Goal: Task Accomplishment & Management: Manage account settings

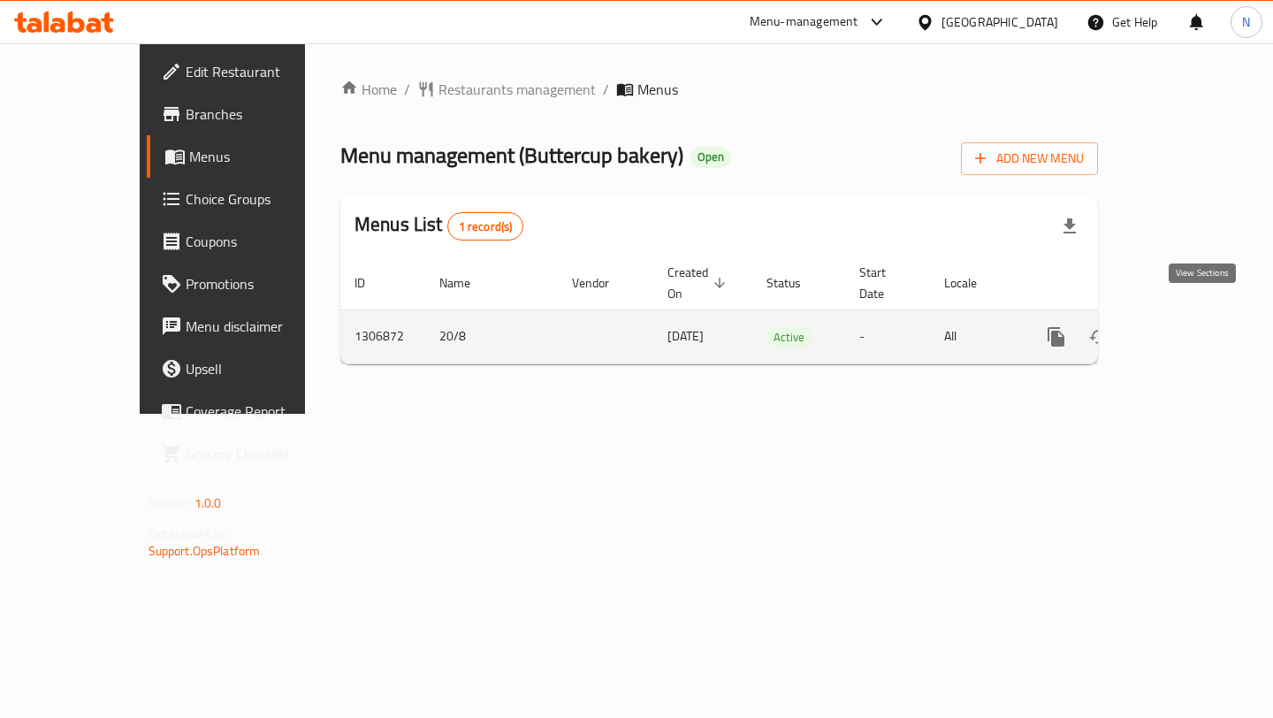
click at [1194, 326] on icon "enhanced table" at bounding box center [1183, 336] width 21 height 21
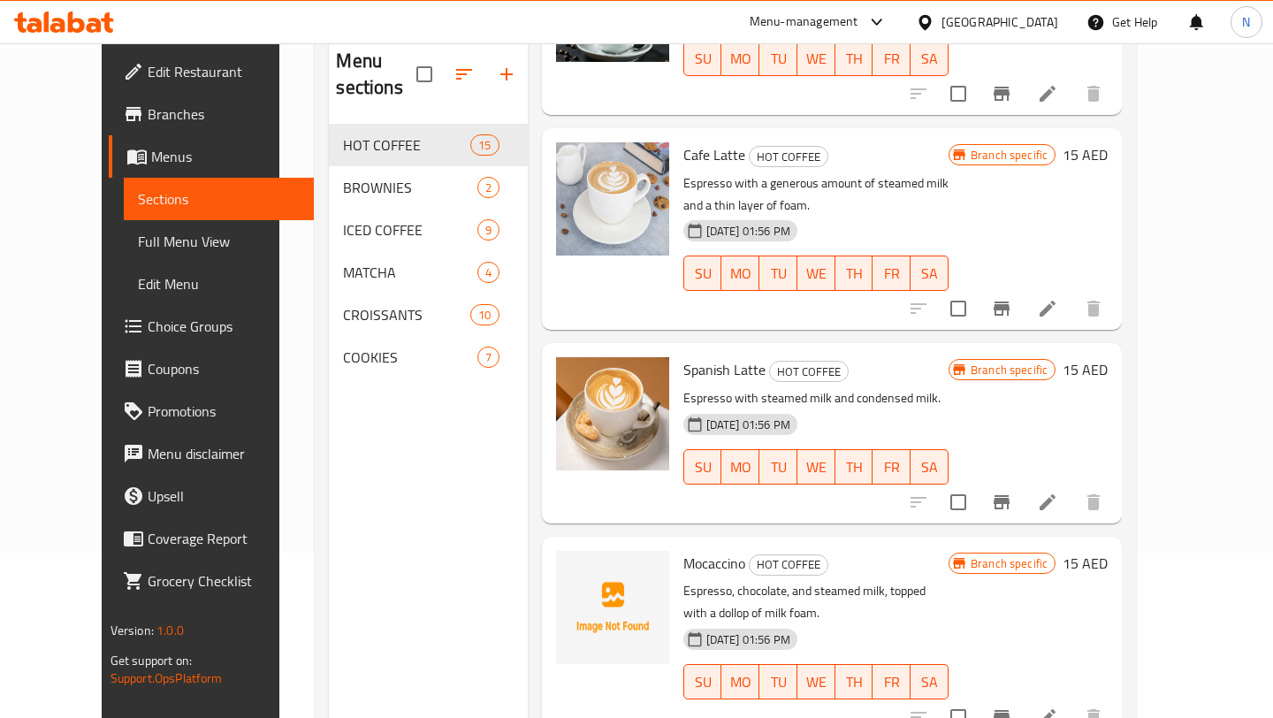
scroll to position [248, 0]
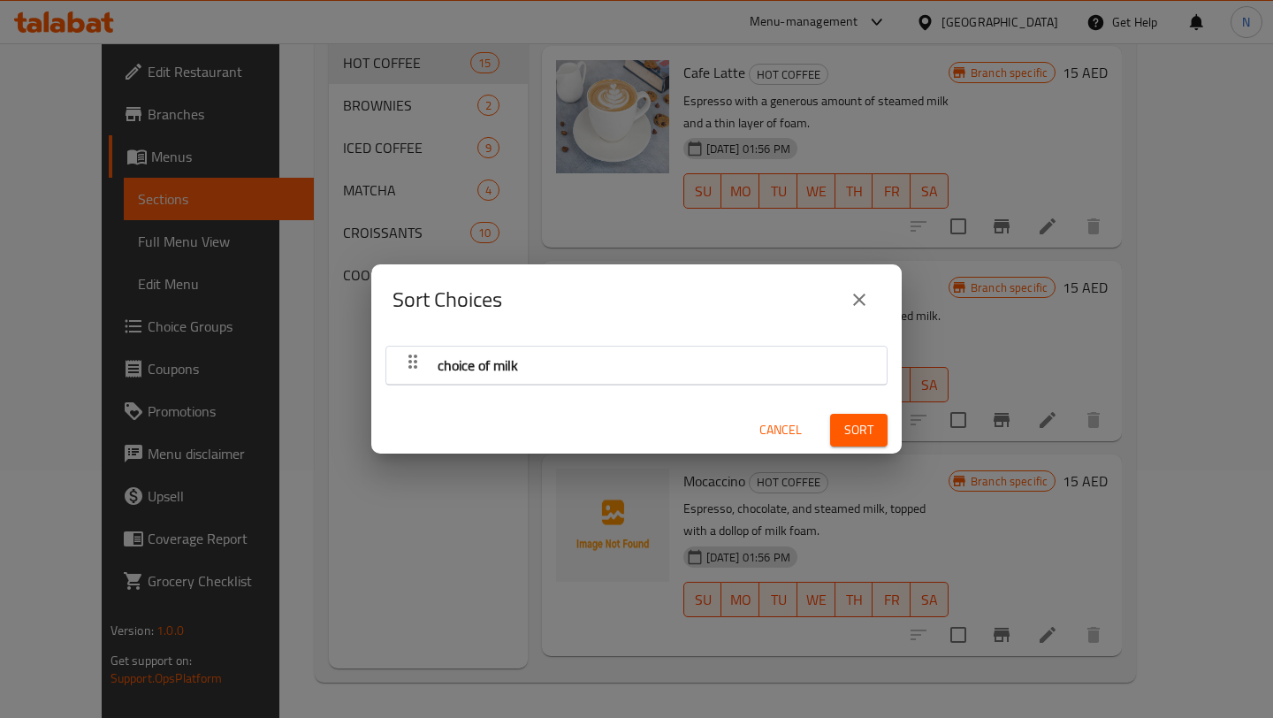
click at [424, 373] on div "button" at bounding box center [412, 365] width 35 height 42
click at [865, 301] on icon "close" at bounding box center [859, 299] width 21 height 21
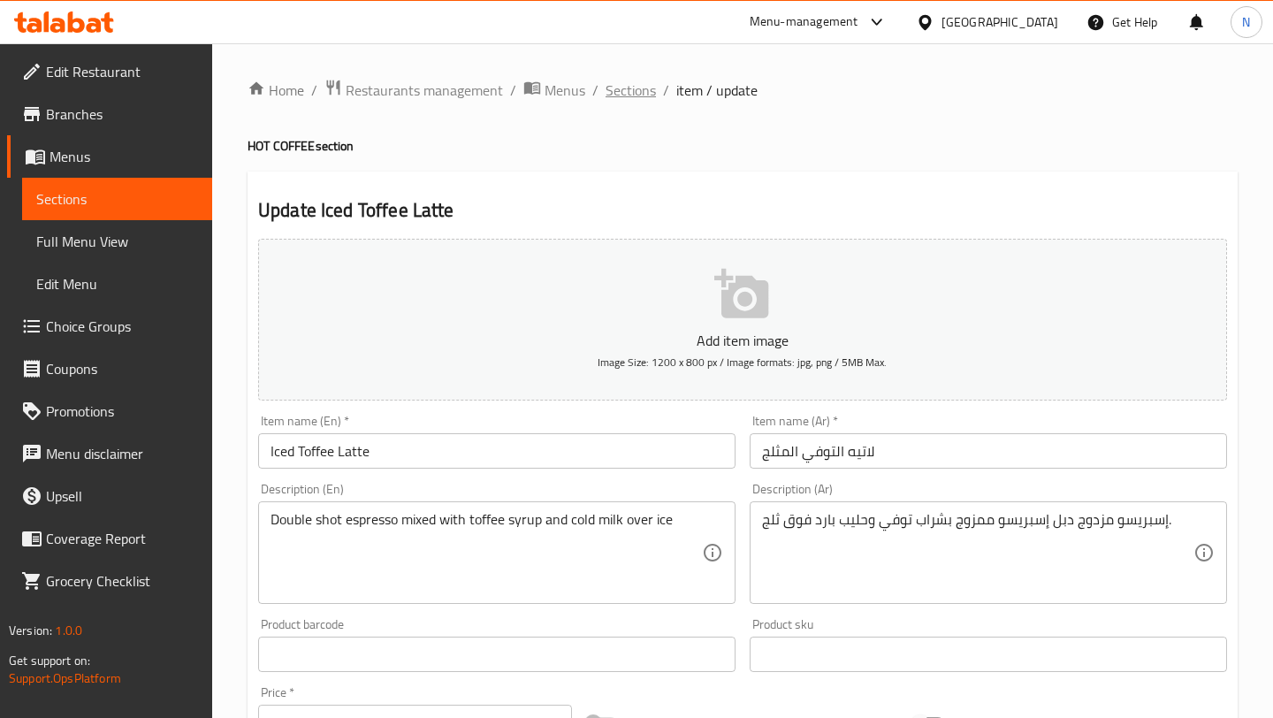
click at [644, 94] on span "Sections" at bounding box center [631, 90] width 50 height 21
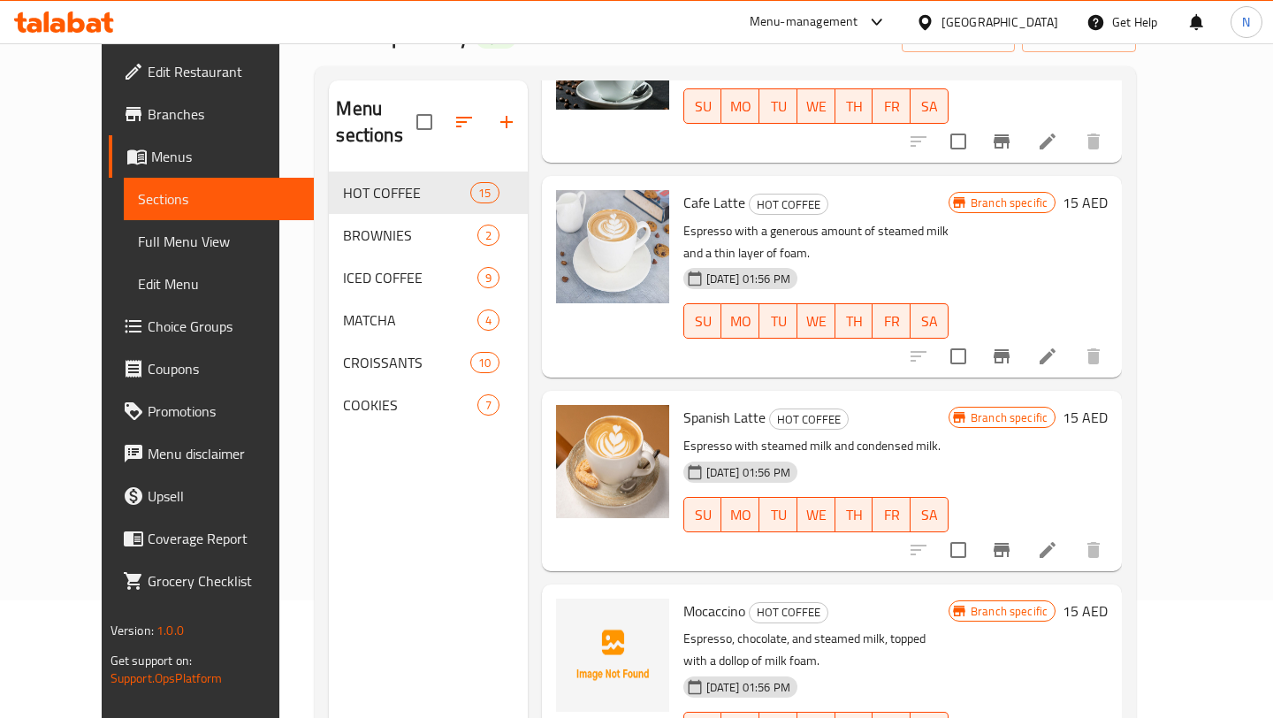
scroll to position [248, 0]
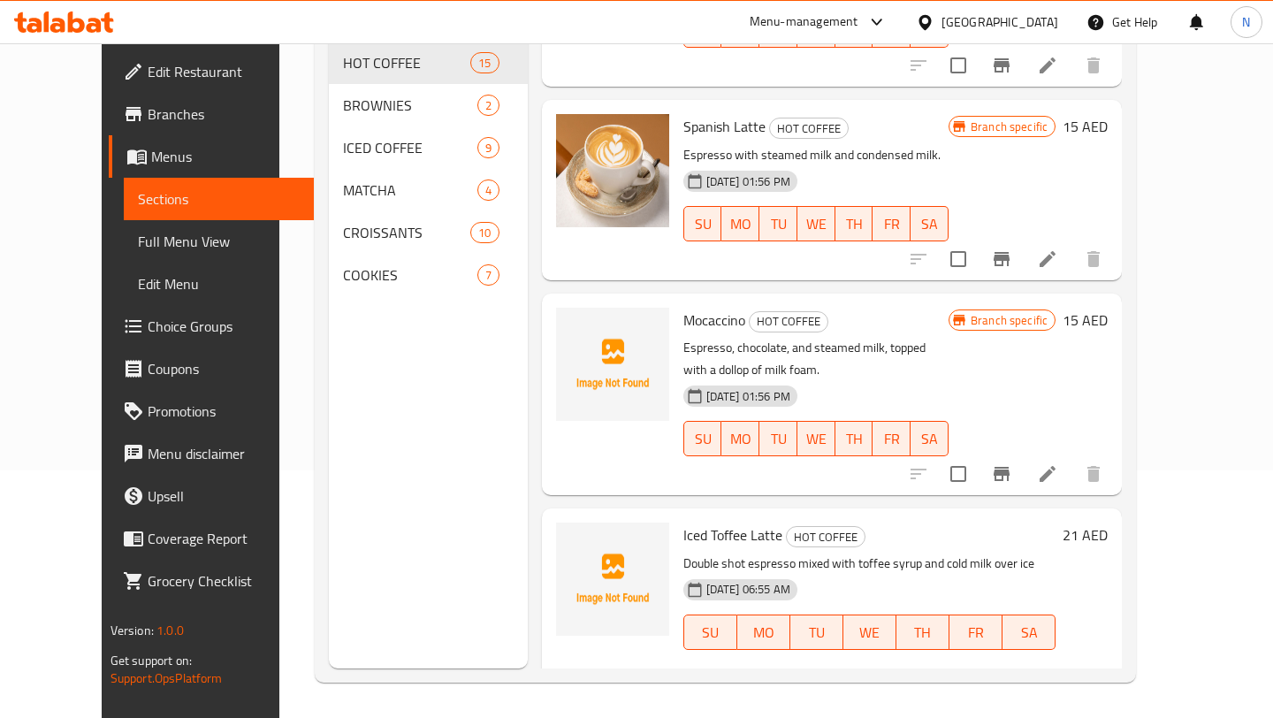
scroll to position [2421, 0]
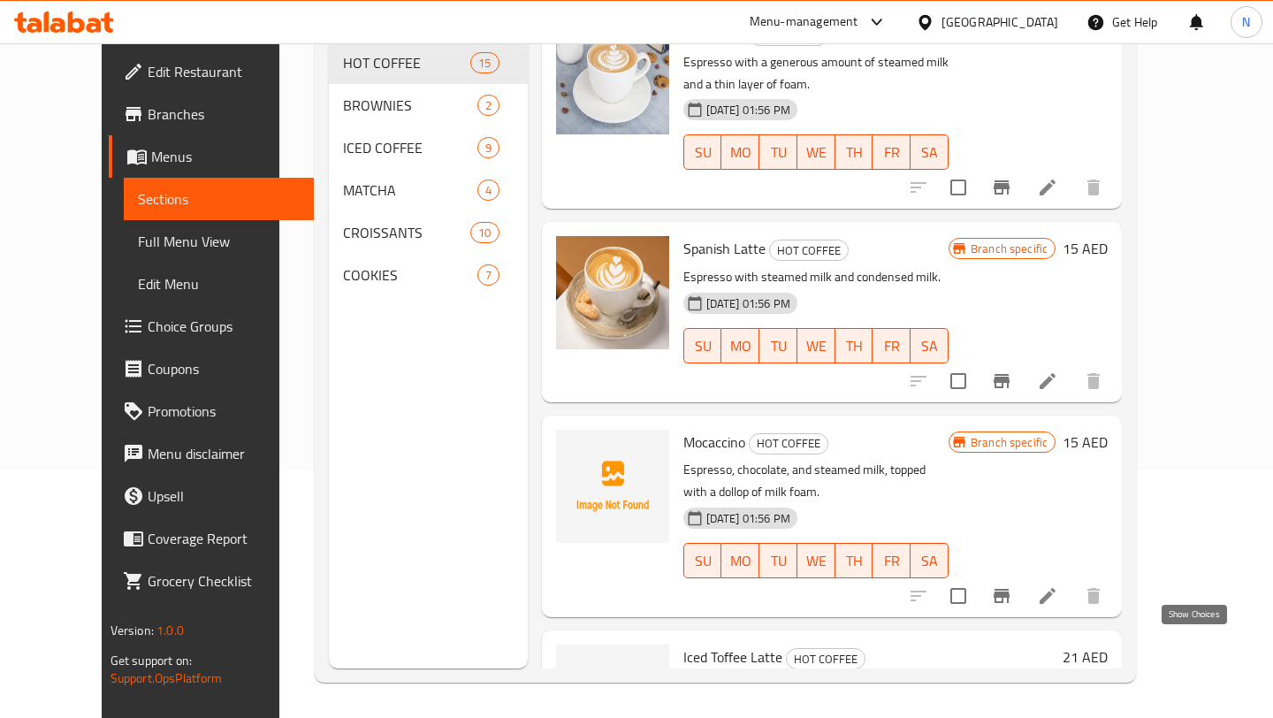
scroll to position [2223, 0]
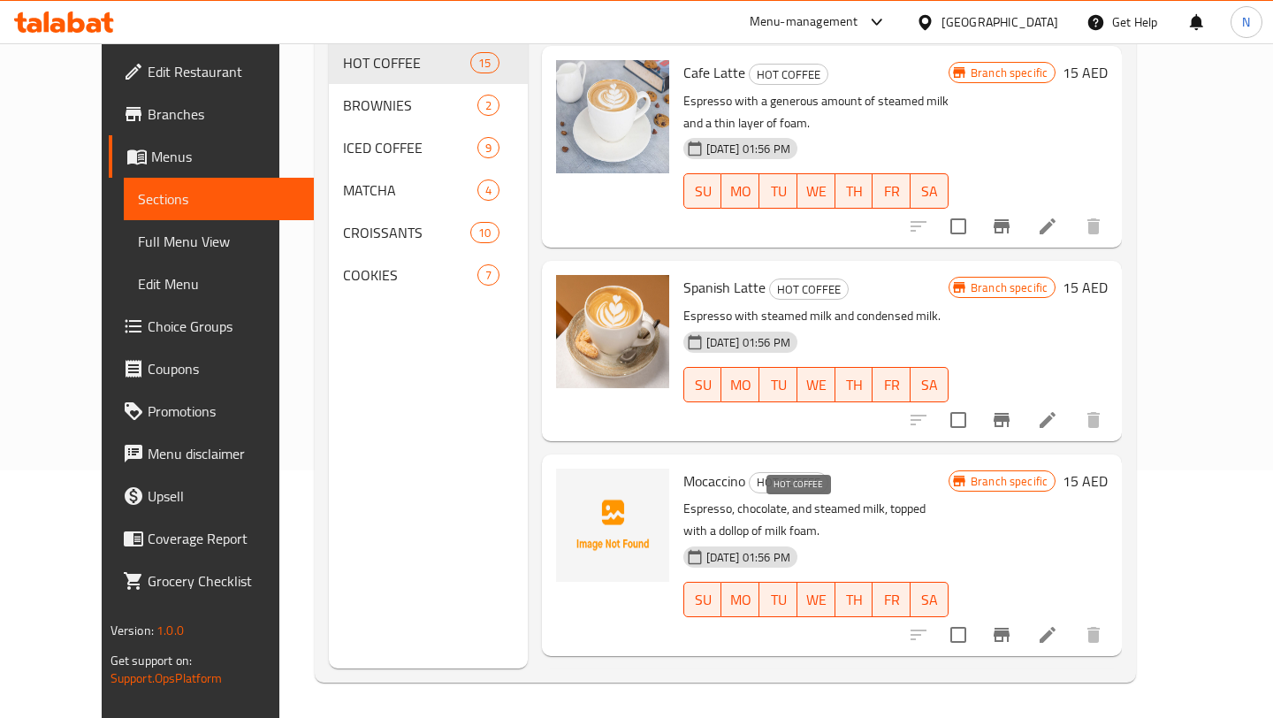
click at [789, 688] on span "HOT COFFEE" at bounding box center [826, 698] width 78 height 20
click at [900, 713] on p "Double shot espresso mixed with toffee syrup and cold milk over ice" at bounding box center [869, 724] width 373 height 22
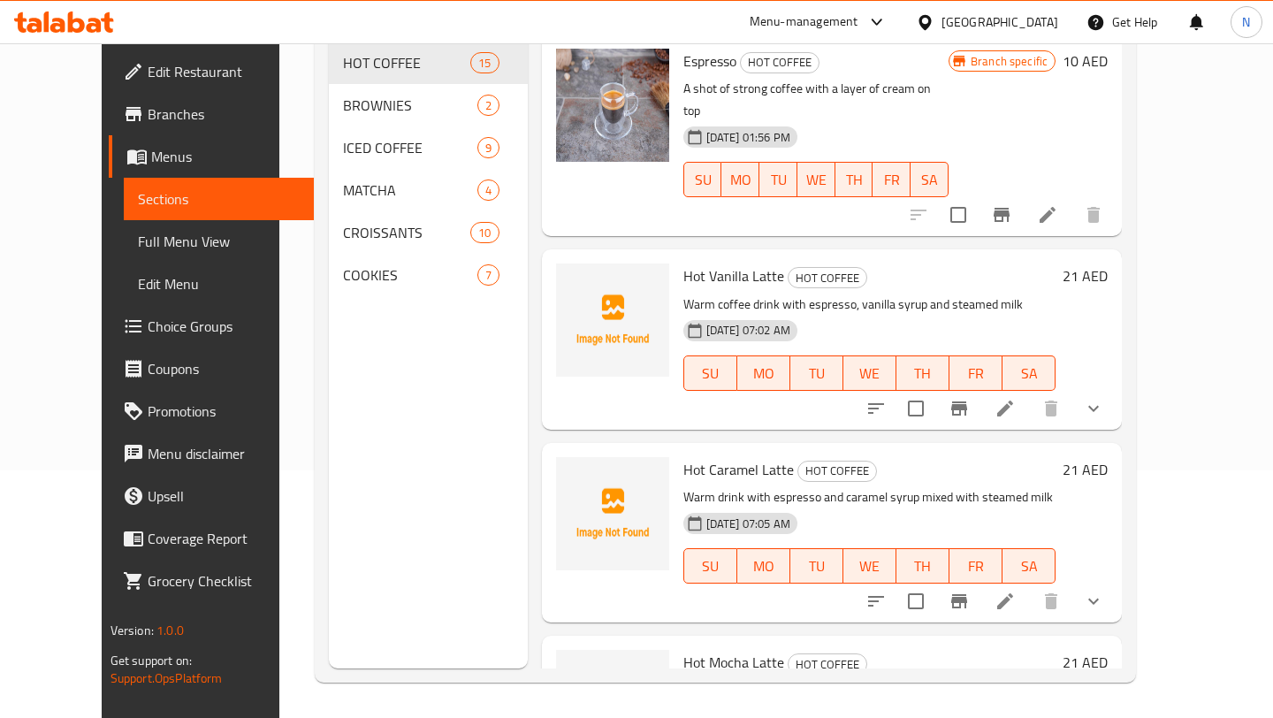
scroll to position [0, 0]
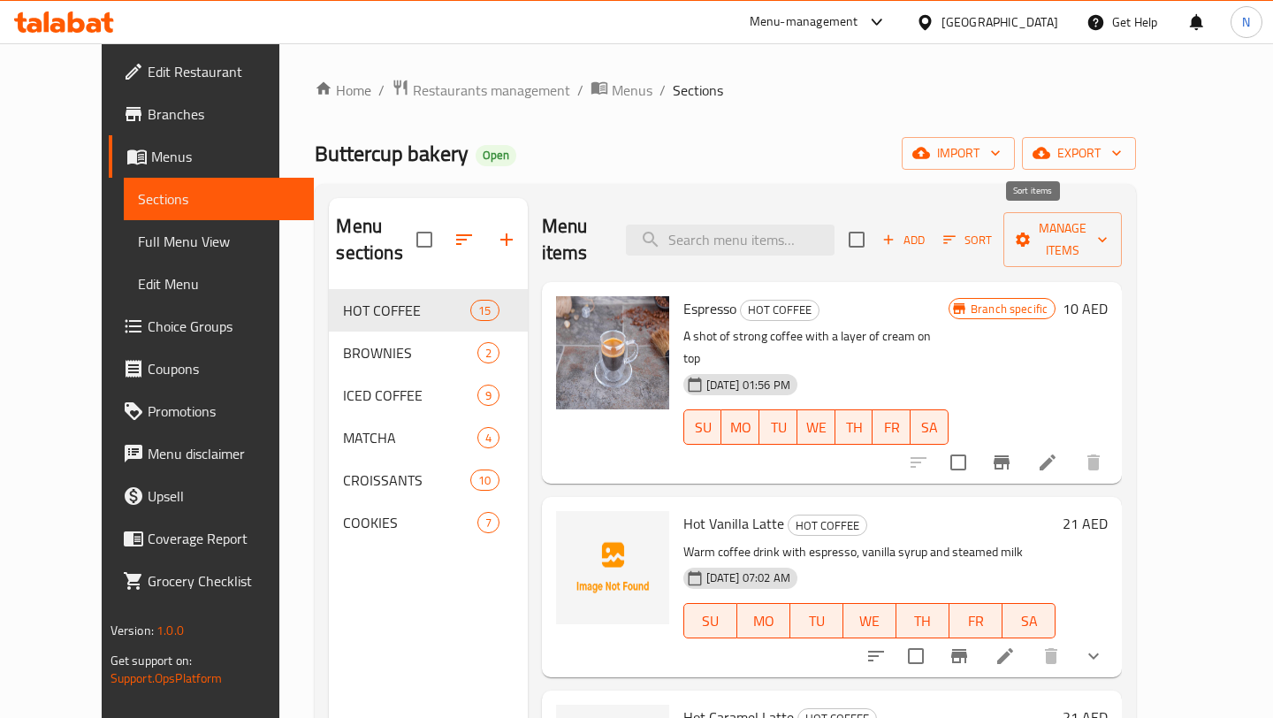
click at [992, 230] on span "Sort" at bounding box center [967, 240] width 49 height 20
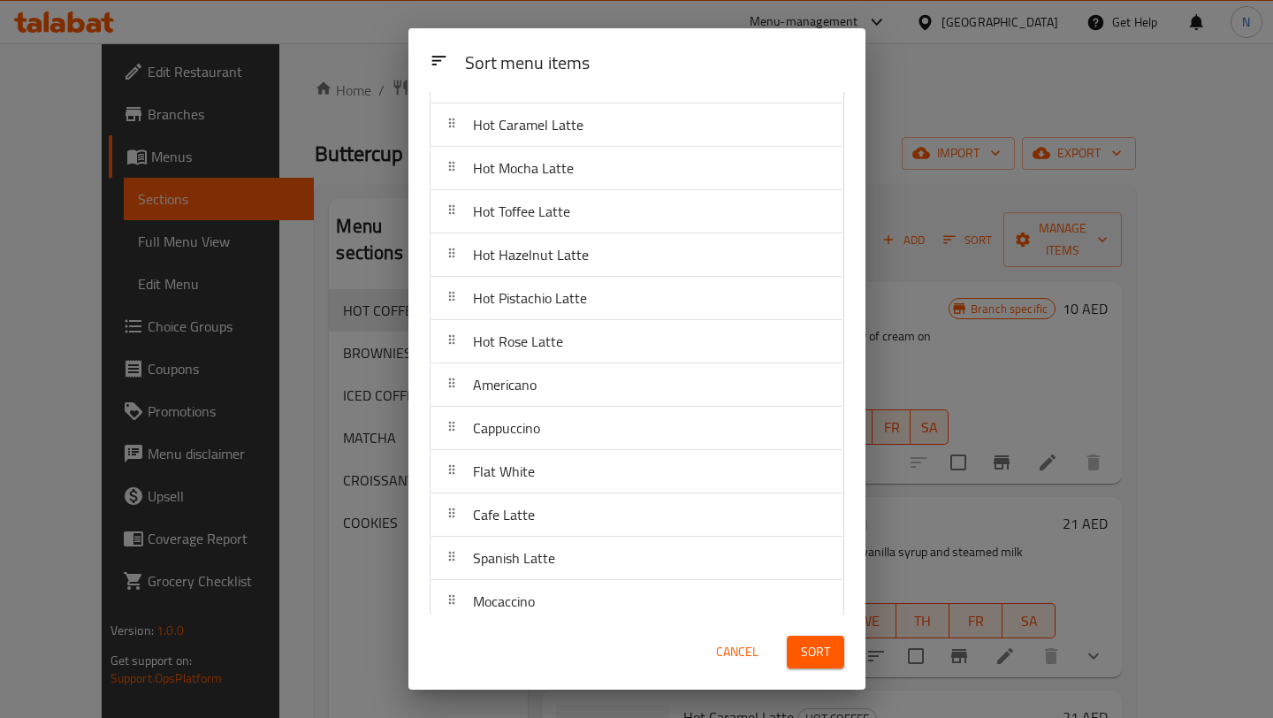
scroll to position [187, 0]
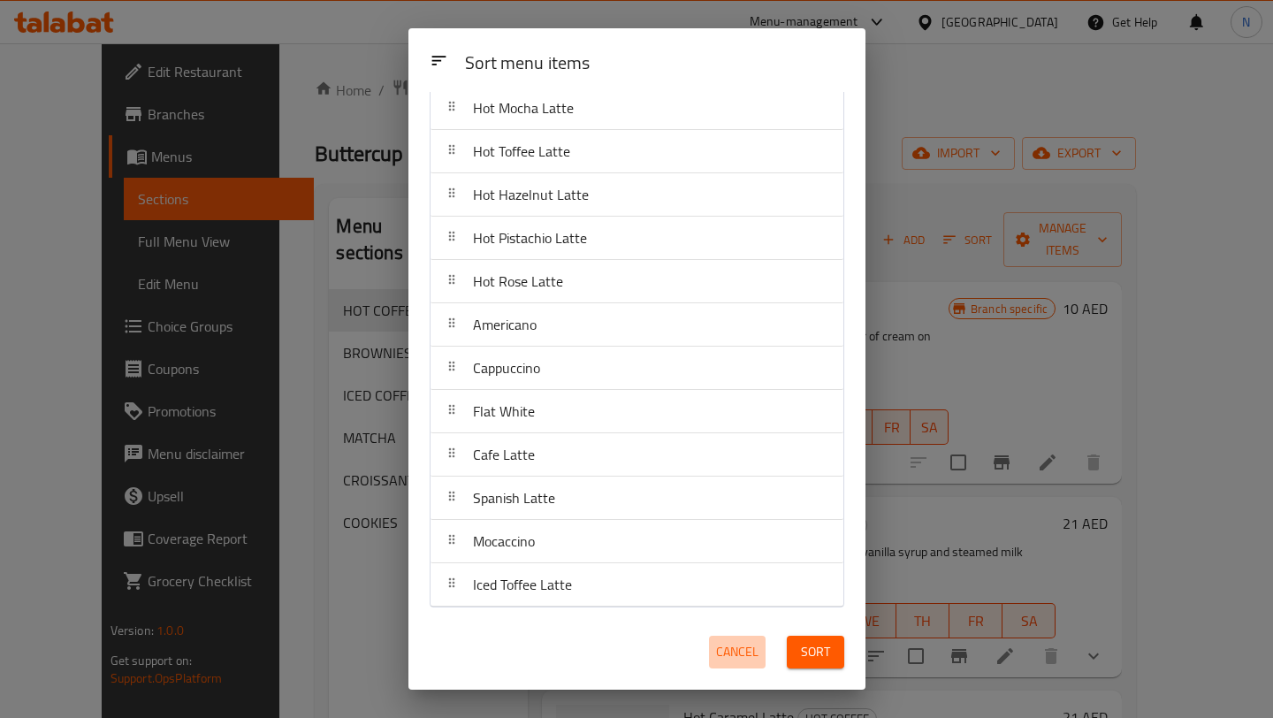
click at [739, 656] on span "Cancel" at bounding box center [737, 652] width 42 height 22
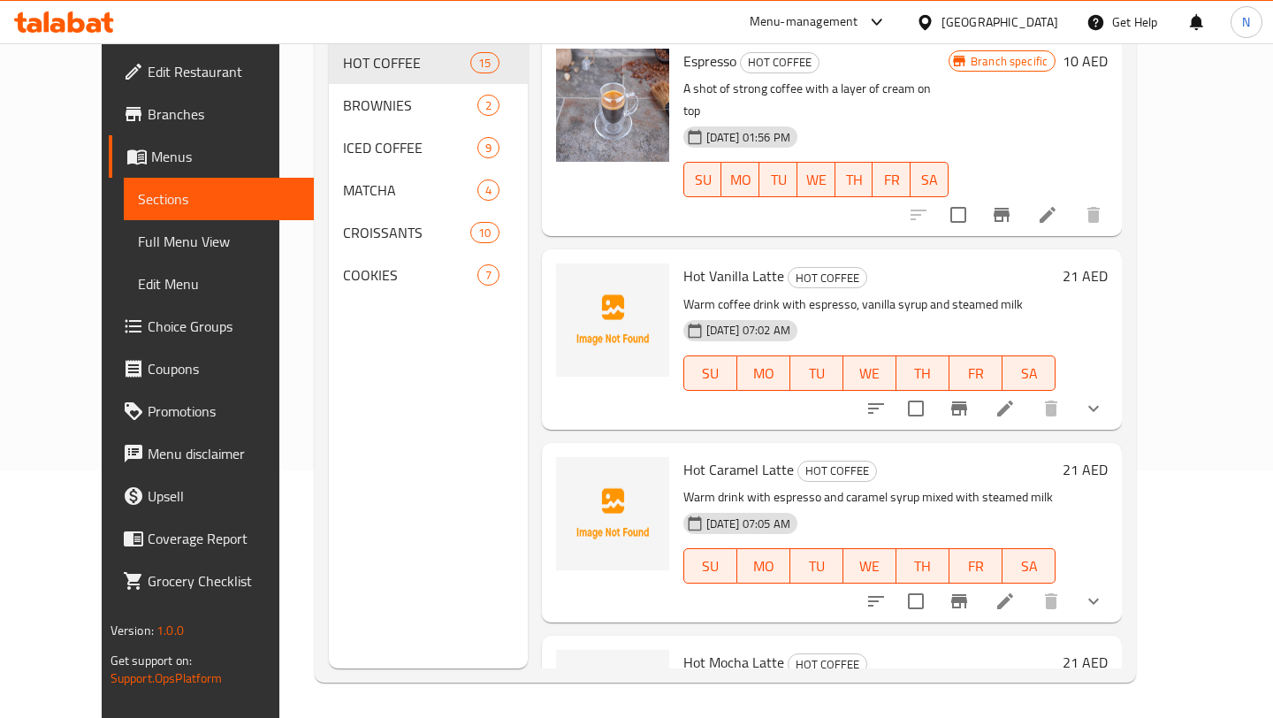
scroll to position [0, 0]
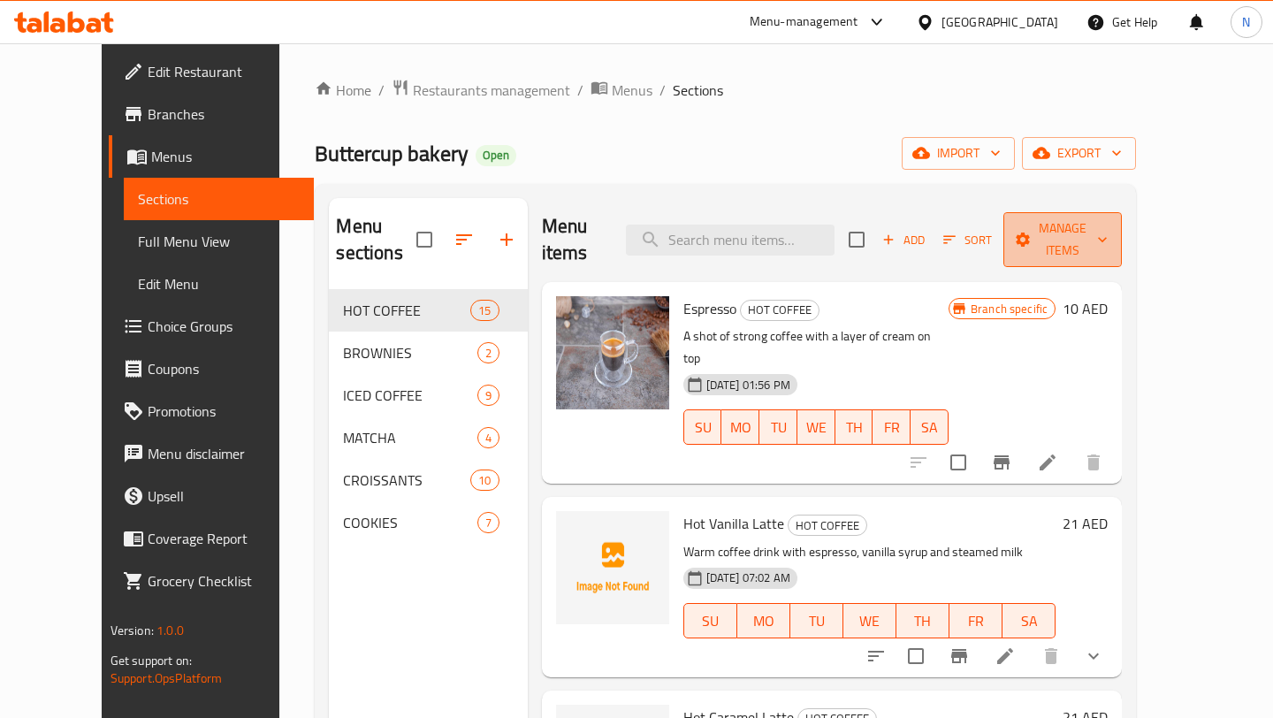
click at [1106, 227] on span "Manage items" at bounding box center [1062, 239] width 90 height 44
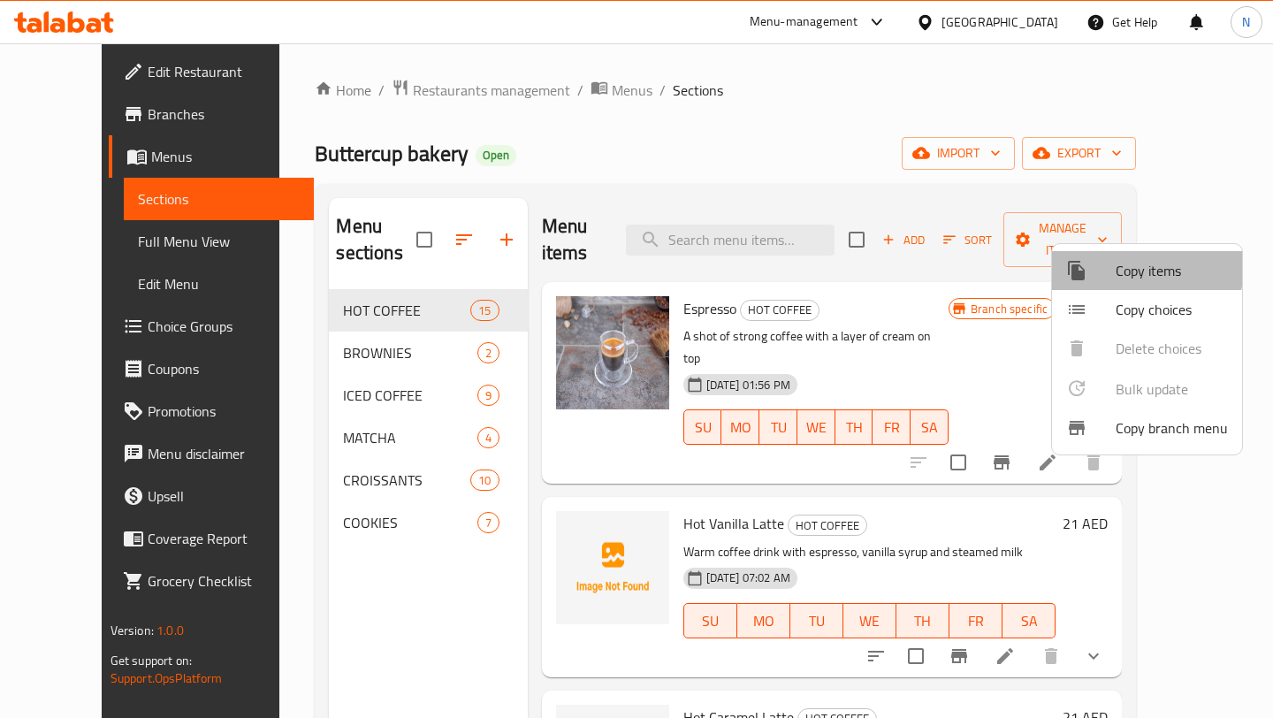
click at [1109, 264] on div at bounding box center [1091, 270] width 50 height 21
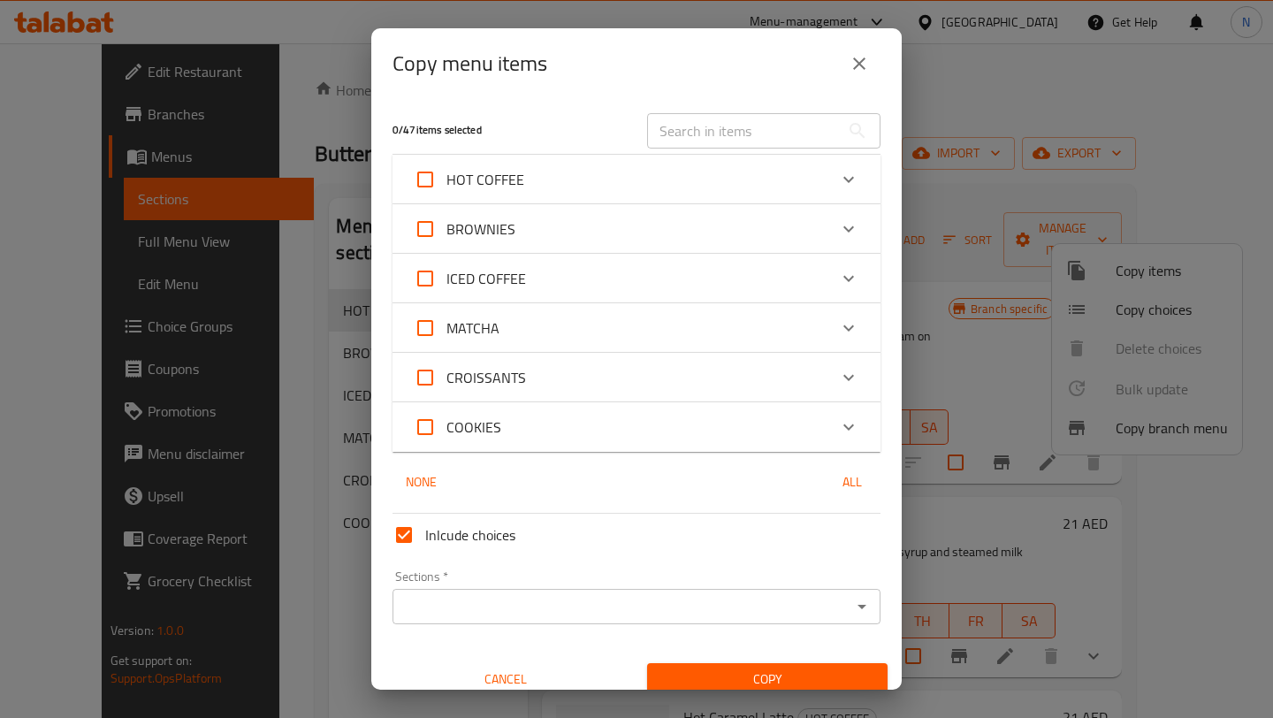
click at [672, 263] on div "ICED COFFEE" at bounding box center [621, 278] width 414 height 42
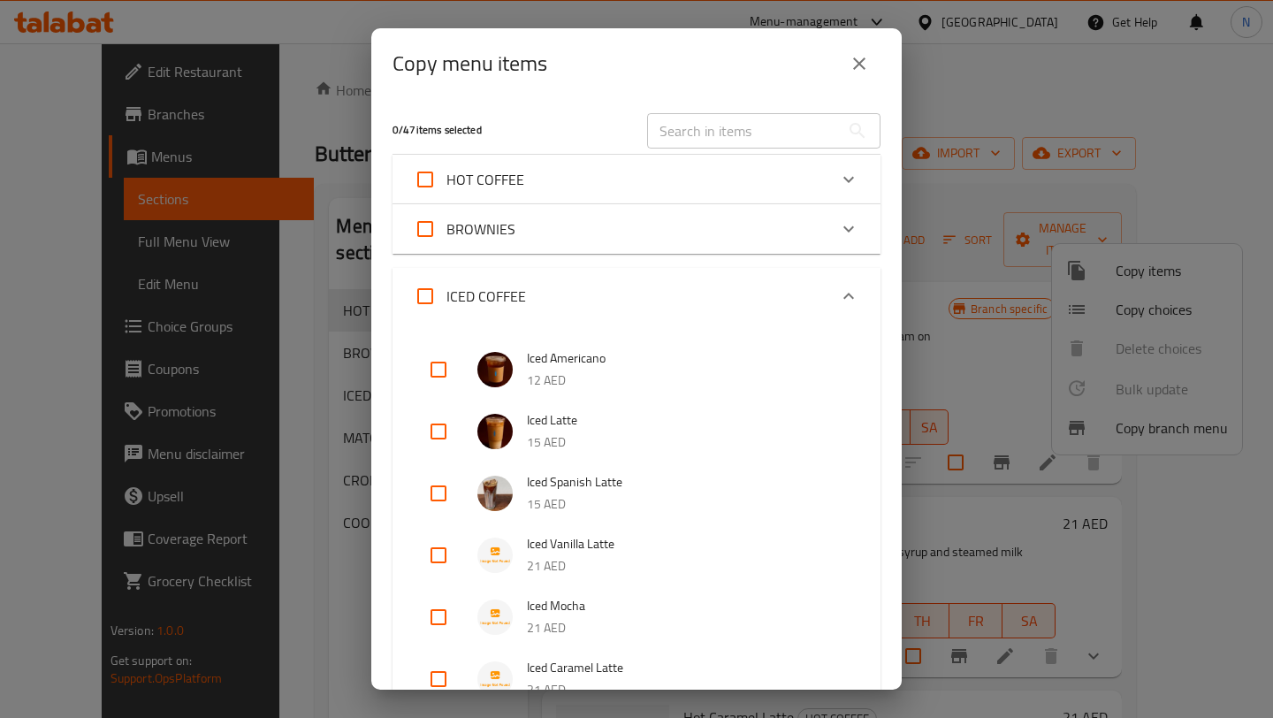
click at [633, 198] on div "HOT COFFEE" at bounding box center [621, 179] width 414 height 42
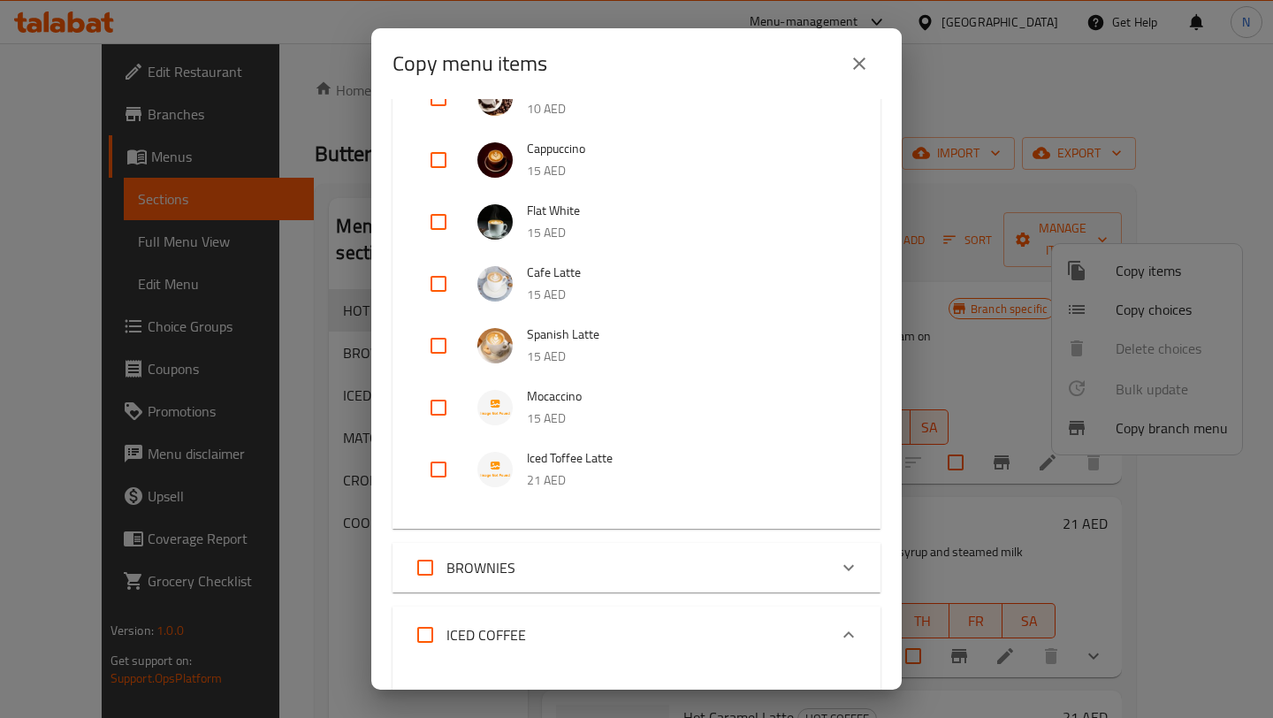
scroll to position [669, 0]
click at [446, 470] on input "checkbox" at bounding box center [438, 467] width 42 height 42
checkbox input "true"
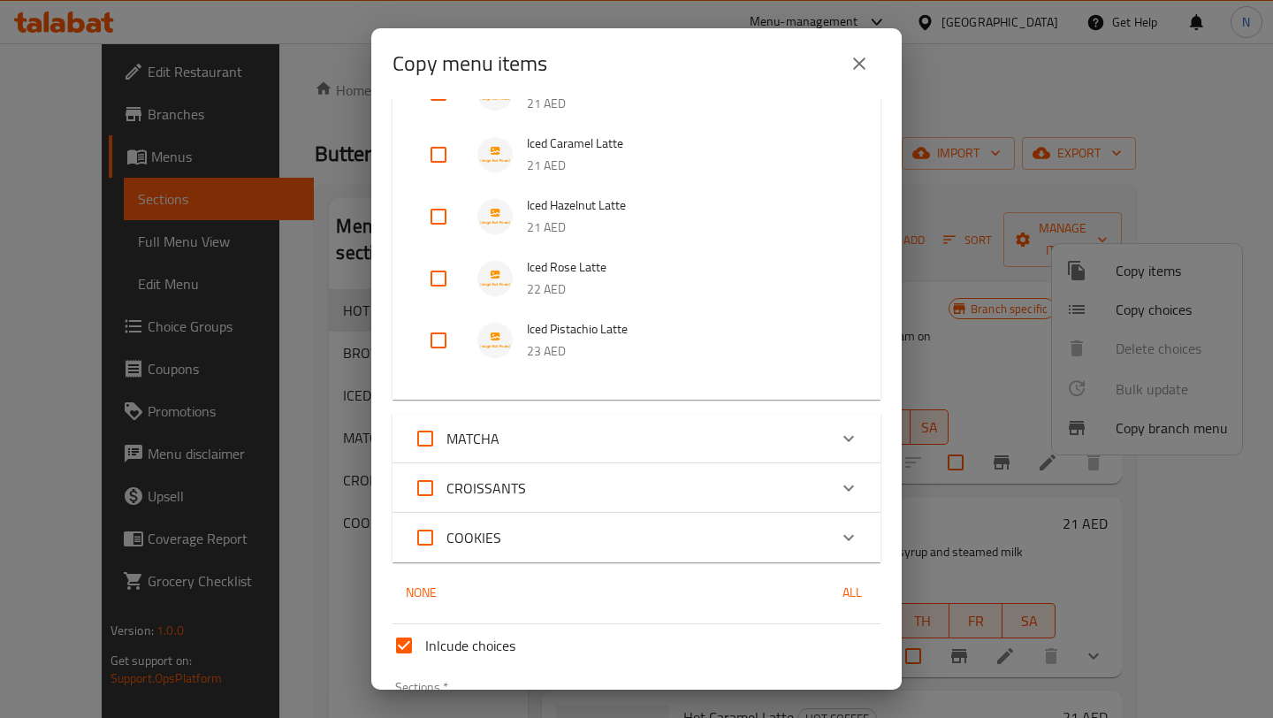
scroll to position [1657, 0]
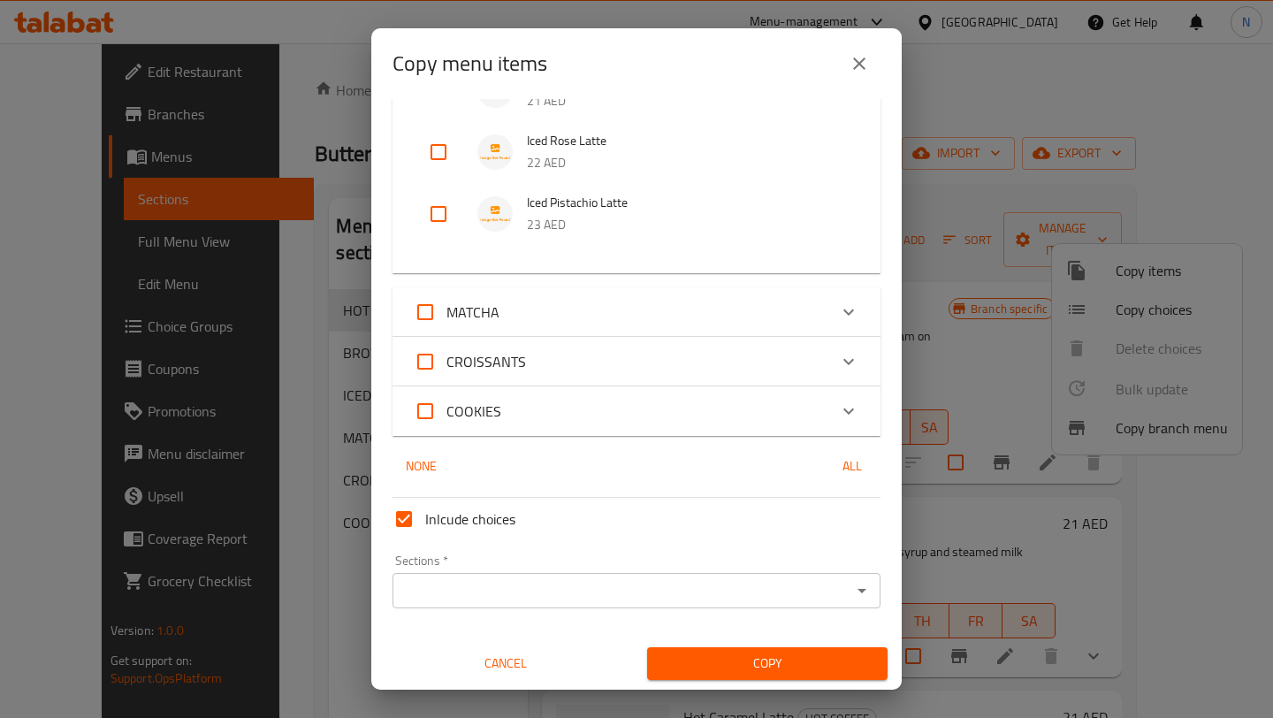
click at [551, 575] on div "Sections *" at bounding box center [636, 590] width 488 height 35
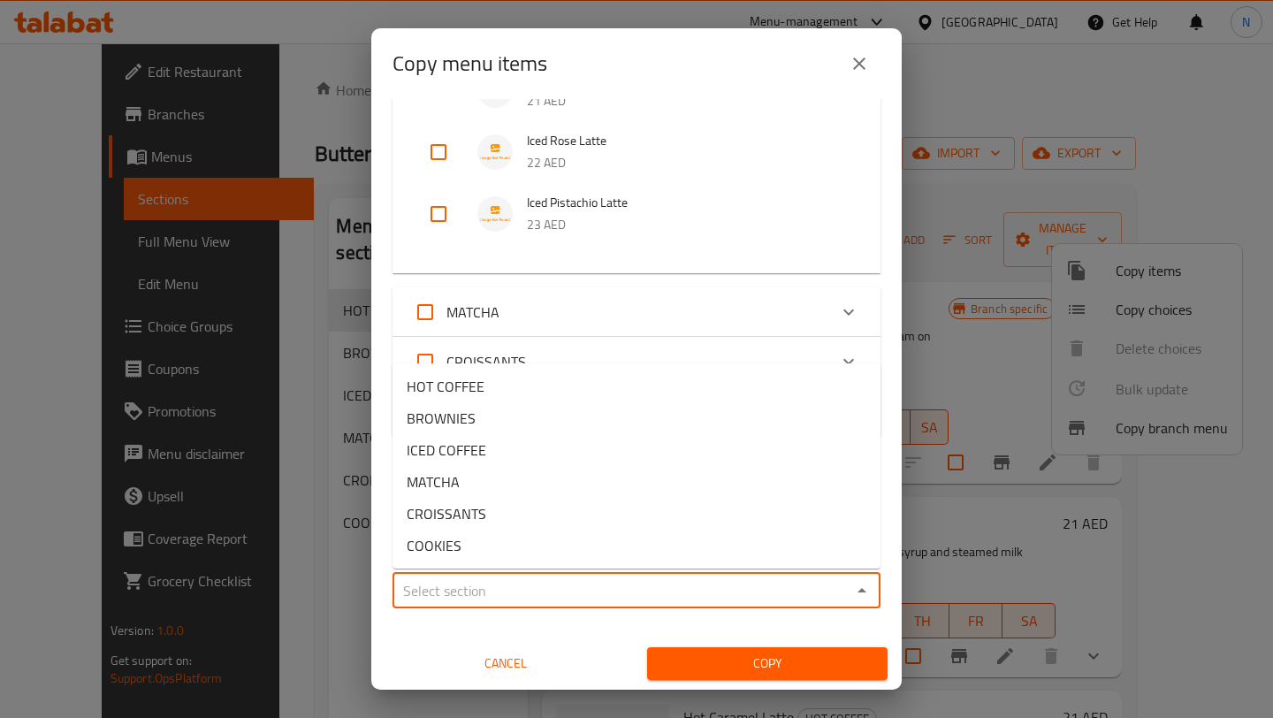
click at [553, 584] on input "Sections   *" at bounding box center [622, 590] width 448 height 25
click at [482, 459] on span "ICED COFFEE" at bounding box center [447, 449] width 80 height 21
type input "ICED COFFEE"
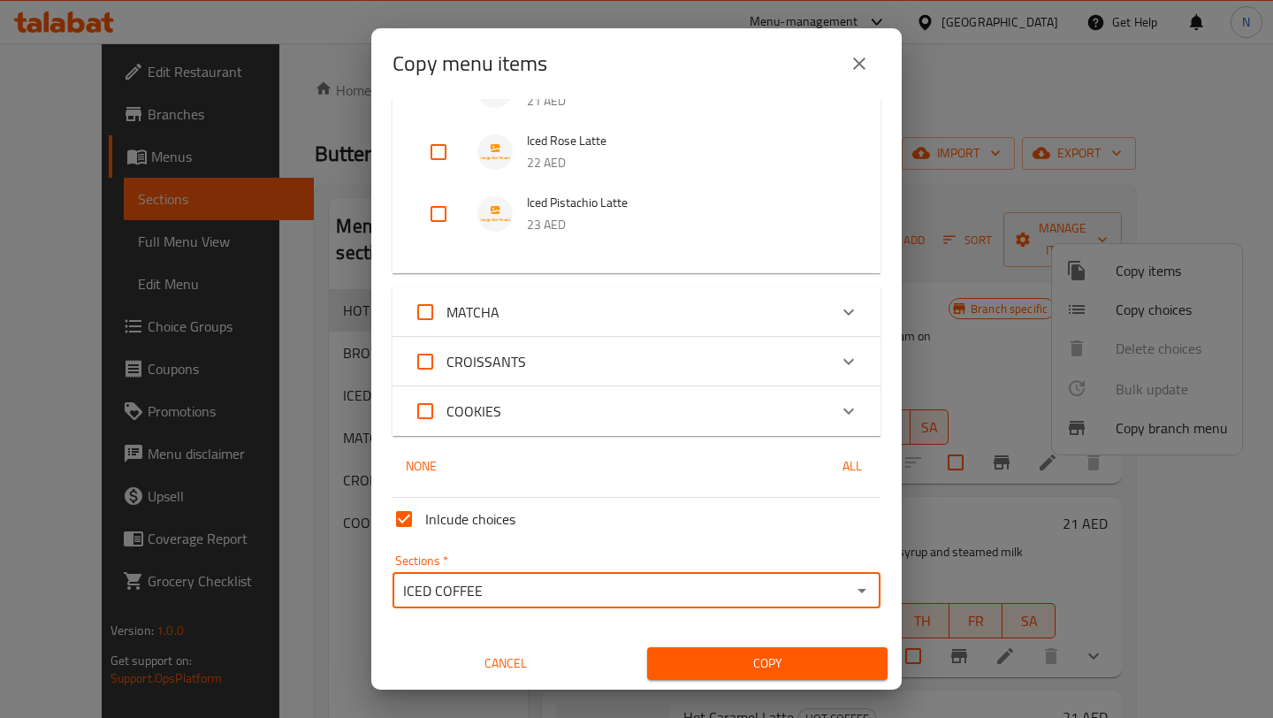
click at [739, 668] on span "Copy" at bounding box center [767, 663] width 212 height 22
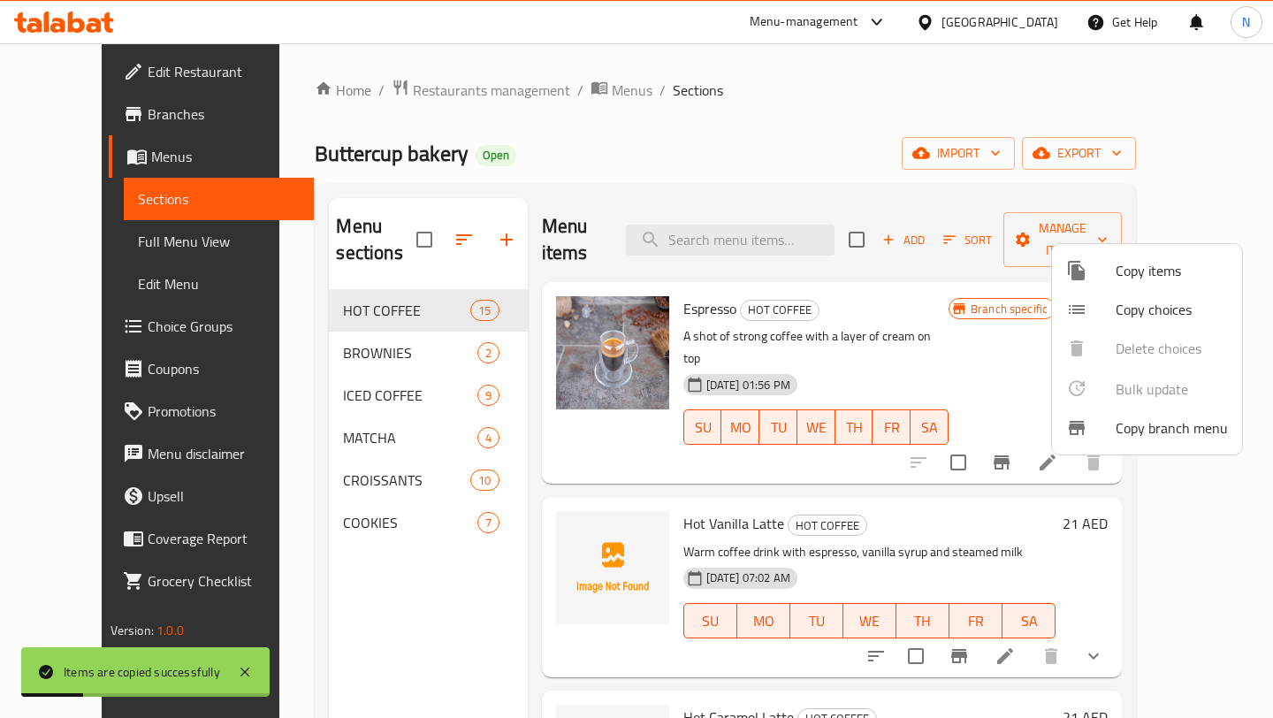
click at [735, 239] on div at bounding box center [636, 359] width 1273 height 718
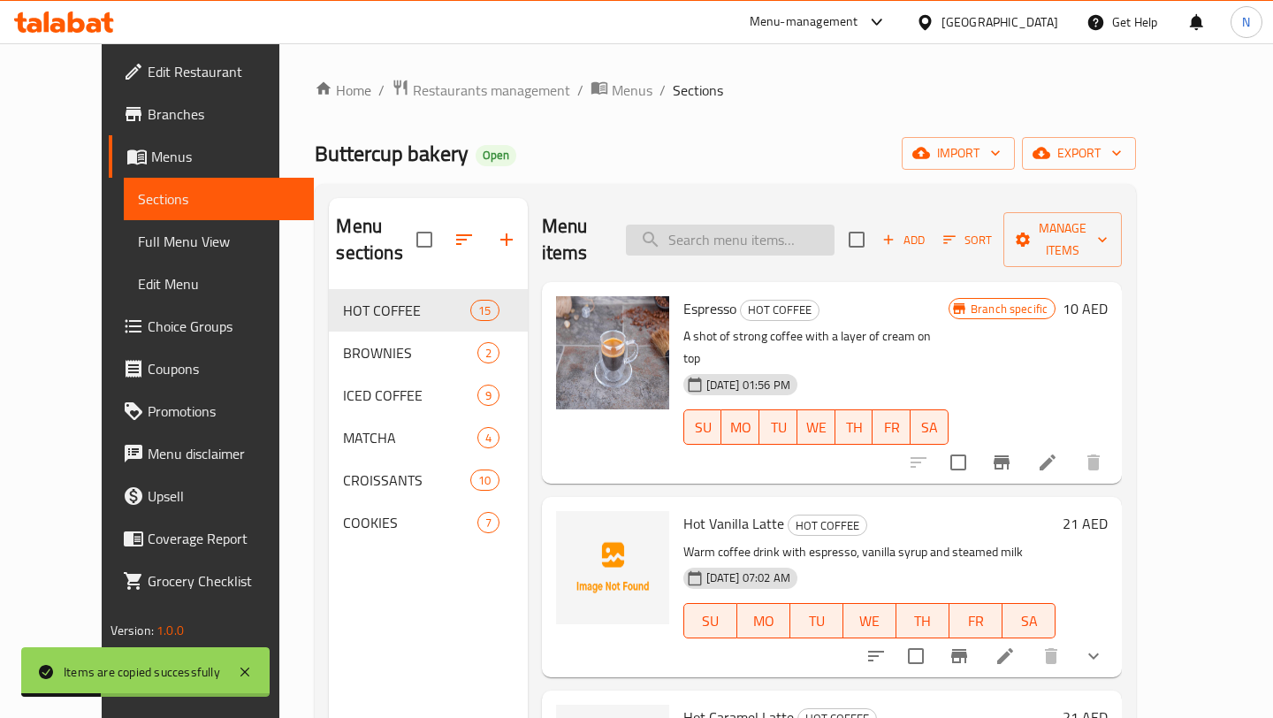
click at [730, 225] on input "search" at bounding box center [730, 240] width 209 height 31
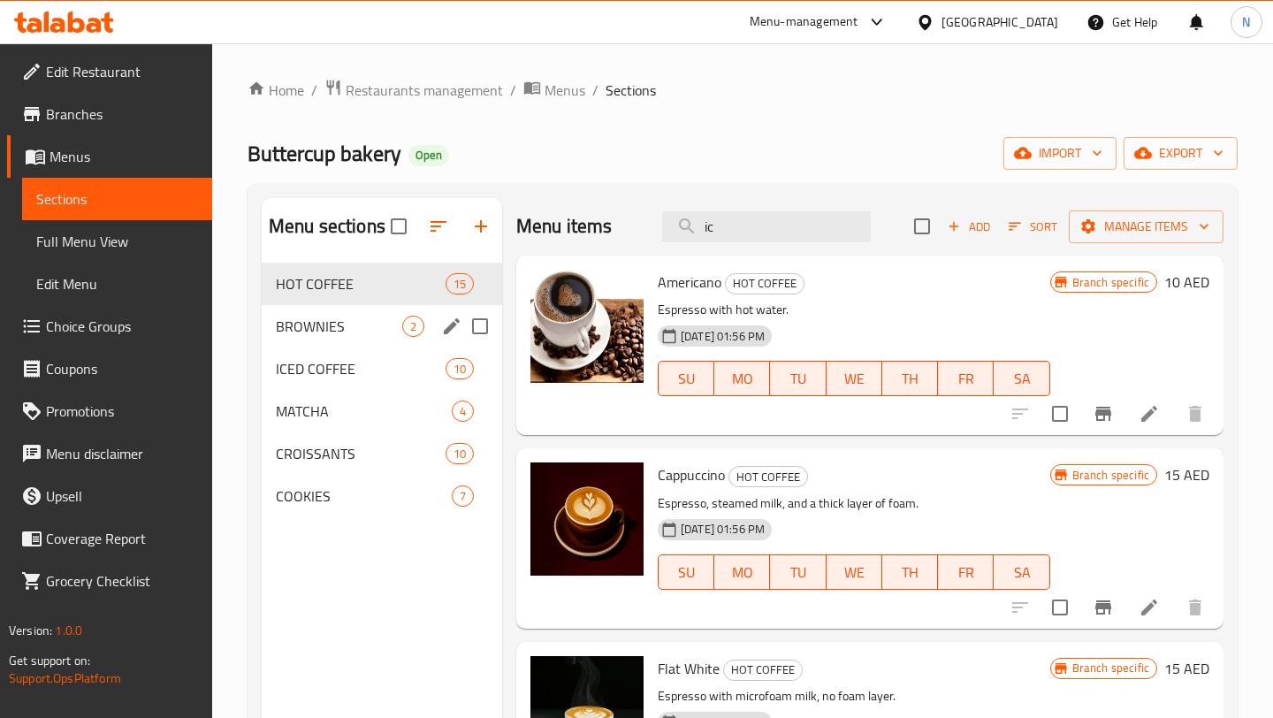
type input "ic"
click at [321, 301] on div "HOT COFFEE 15" at bounding box center [382, 284] width 240 height 42
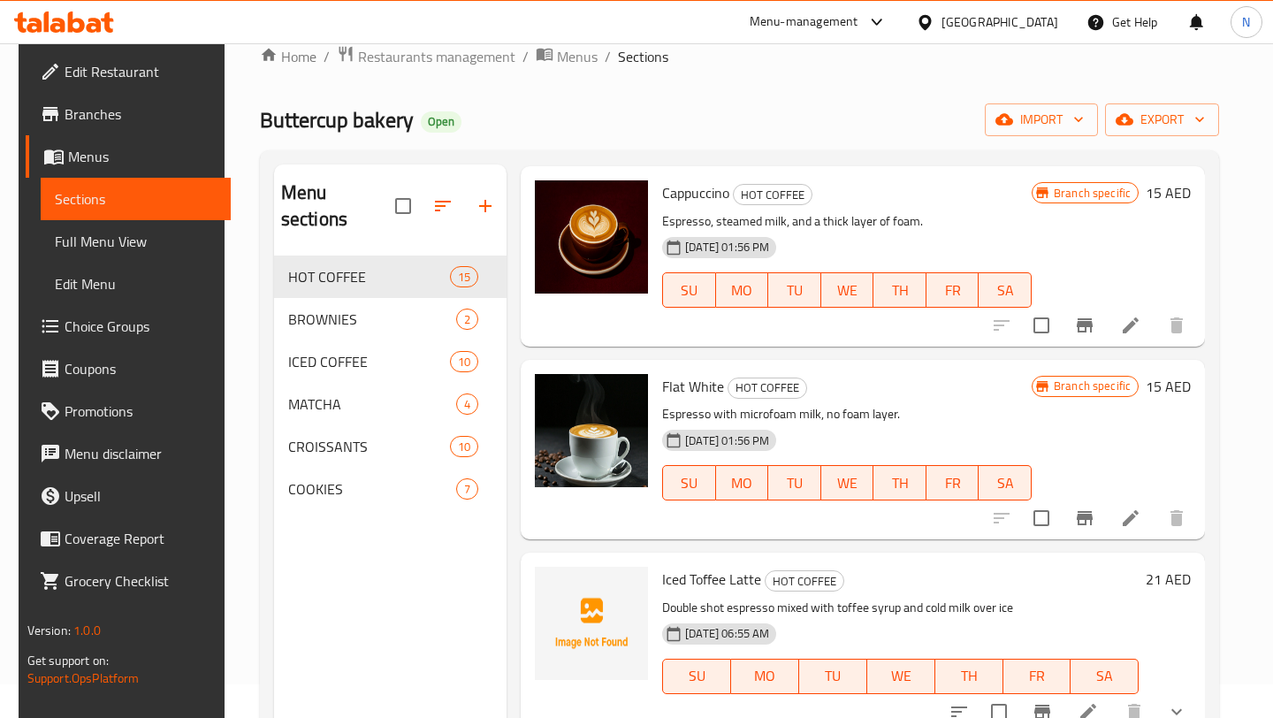
scroll to position [389, 0]
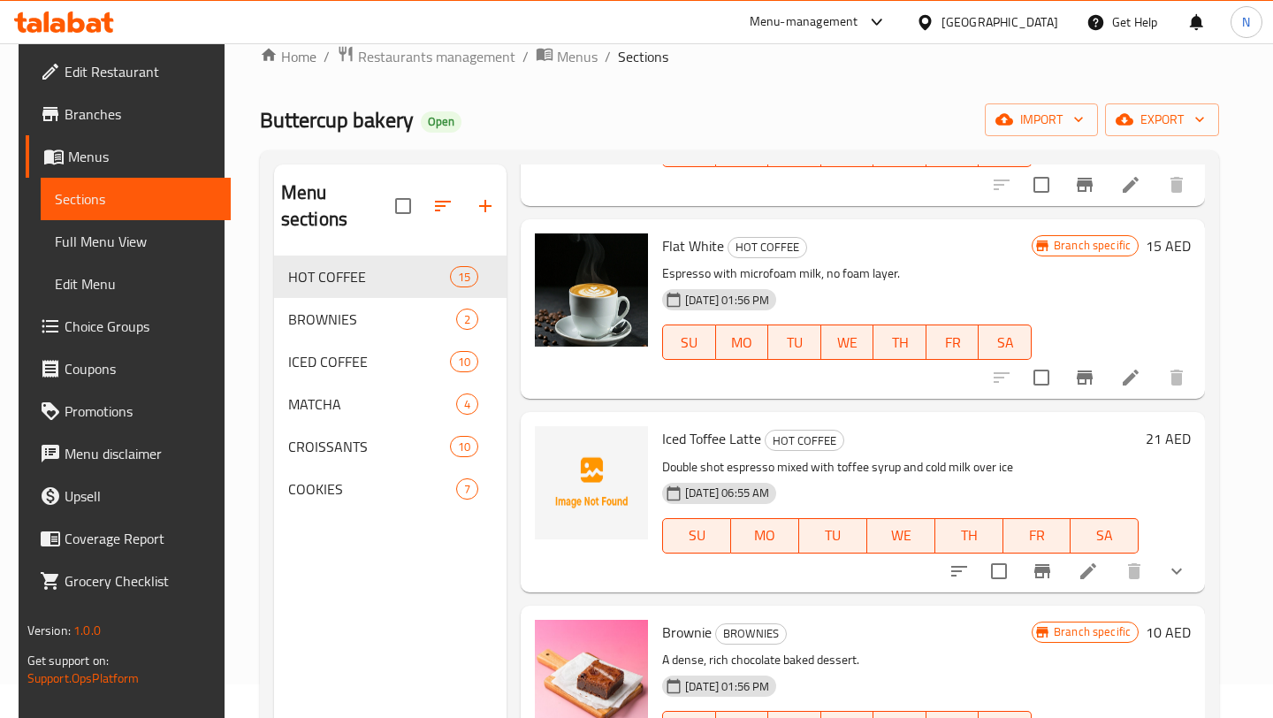
click at [1094, 568] on li at bounding box center [1088, 571] width 50 height 32
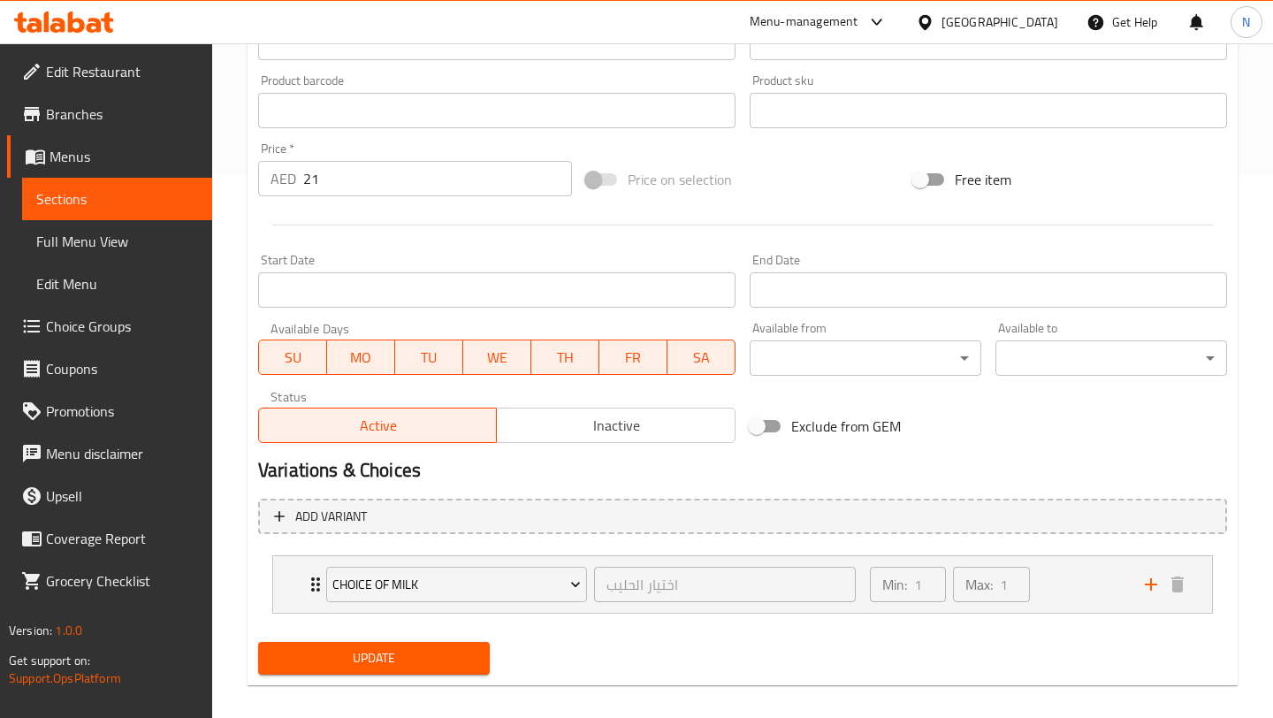
scroll to position [542, 0]
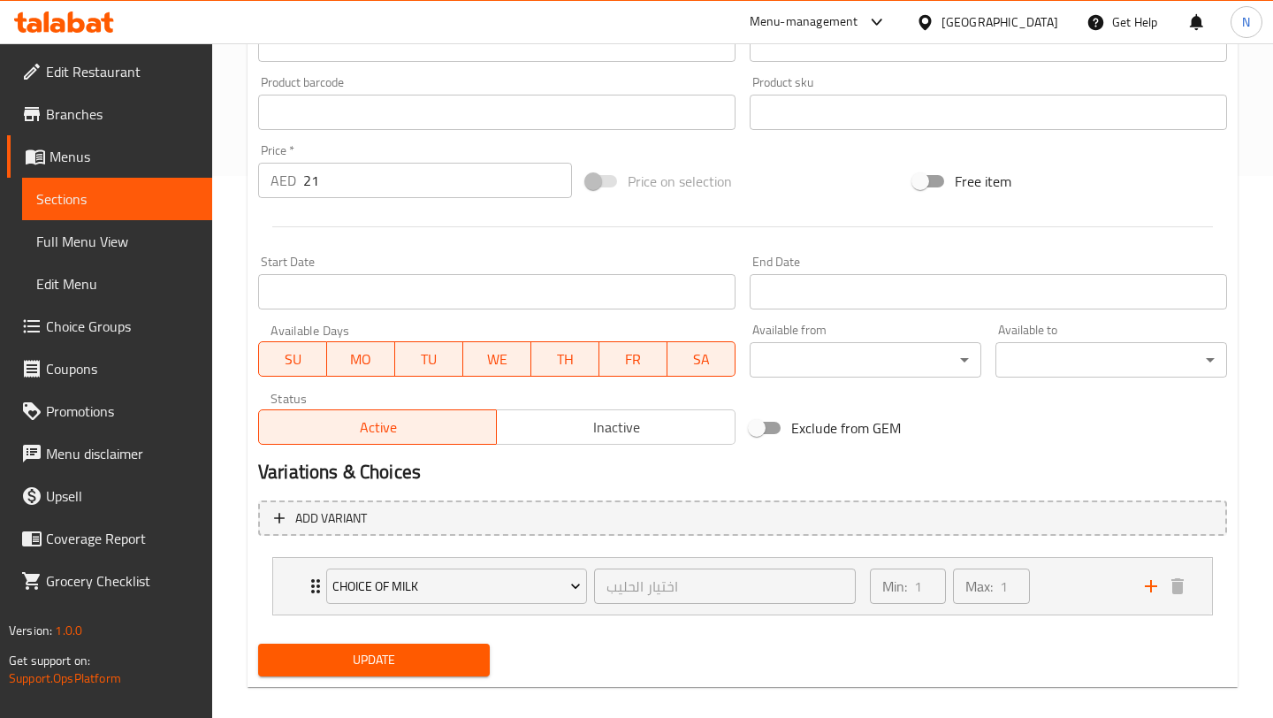
click at [648, 403] on div "Active Inactive" at bounding box center [496, 418] width 477 height 53
click at [647, 438] on span "Inactive" at bounding box center [616, 428] width 224 height 26
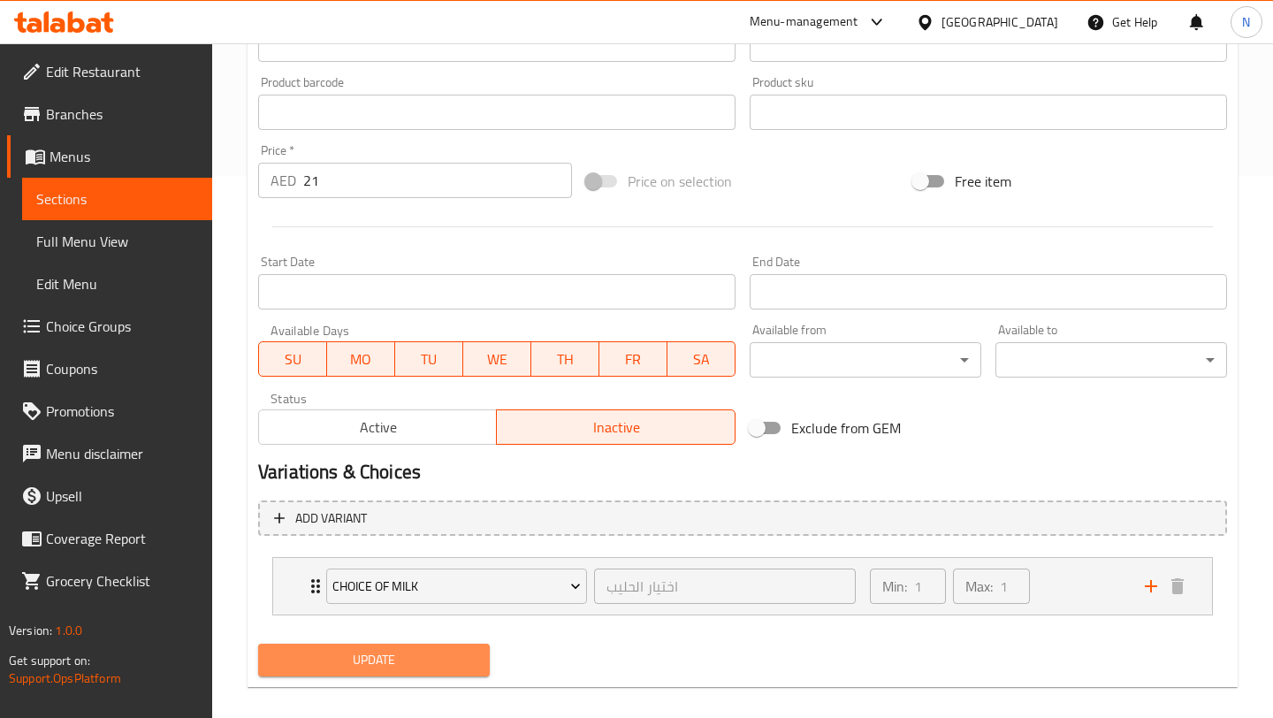
click at [446, 644] on button "Update" at bounding box center [374, 660] width 232 height 33
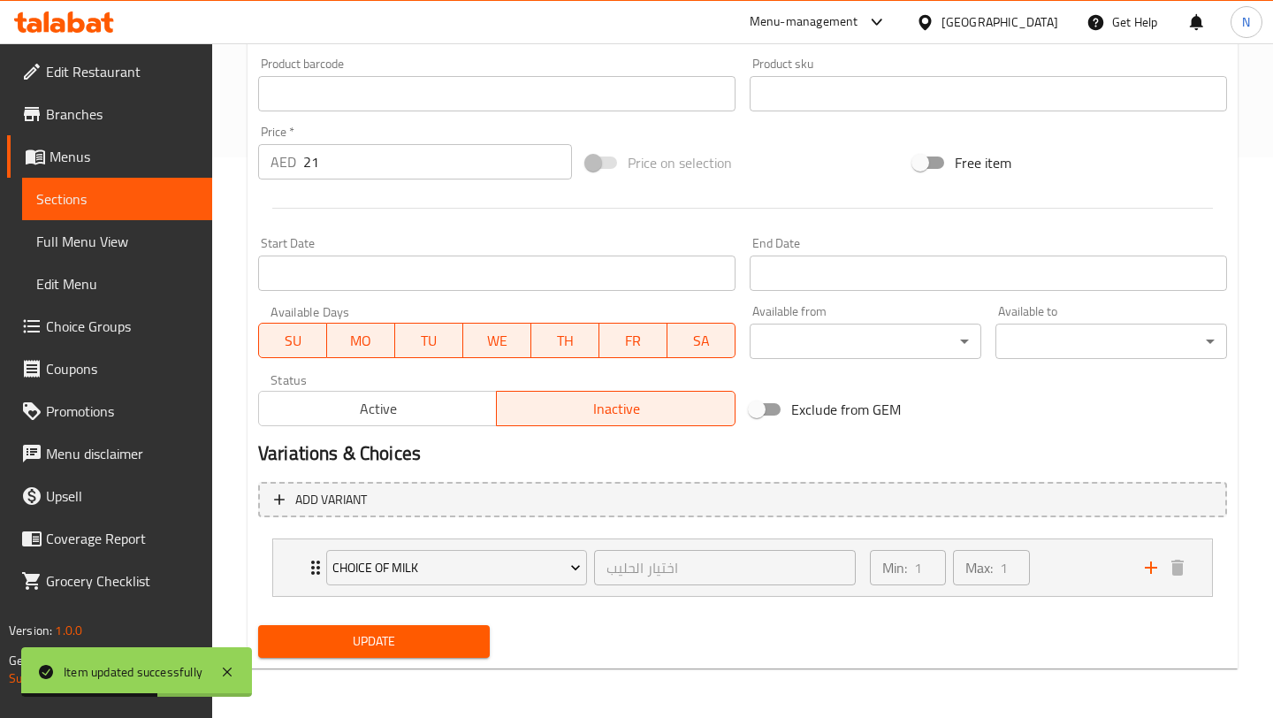
scroll to position [0, 0]
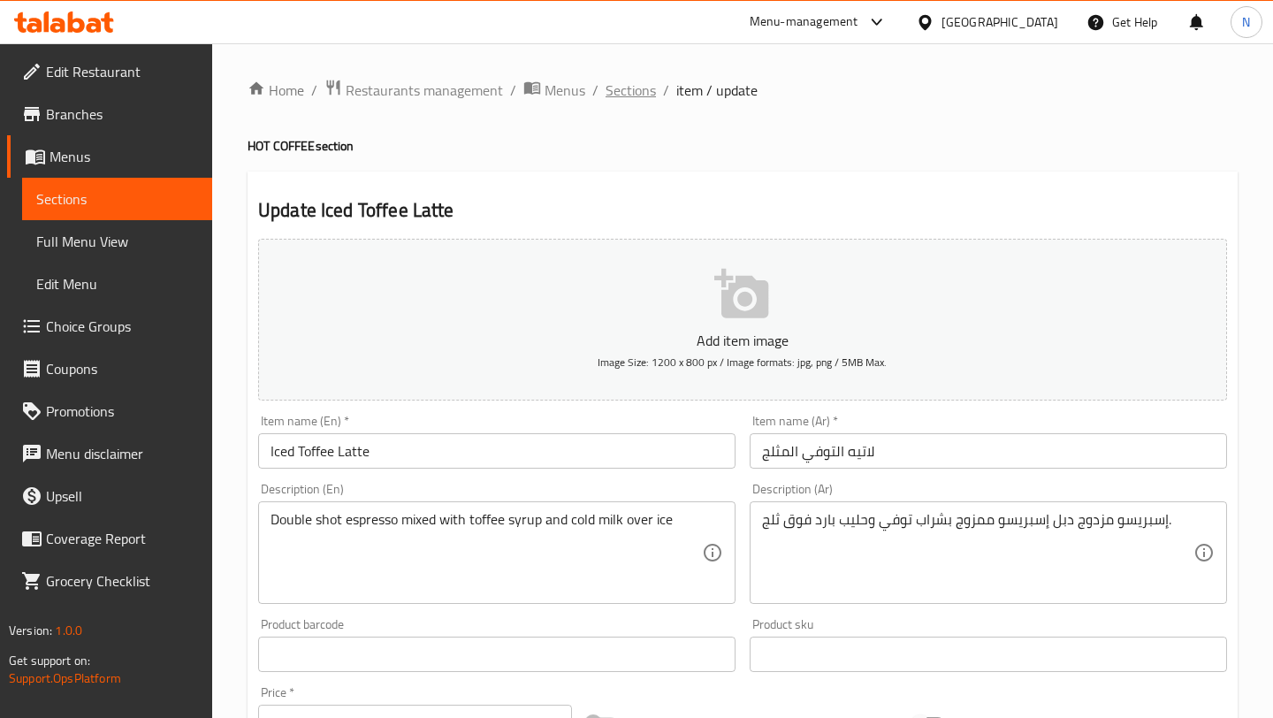
click at [615, 93] on span "Sections" at bounding box center [631, 90] width 50 height 21
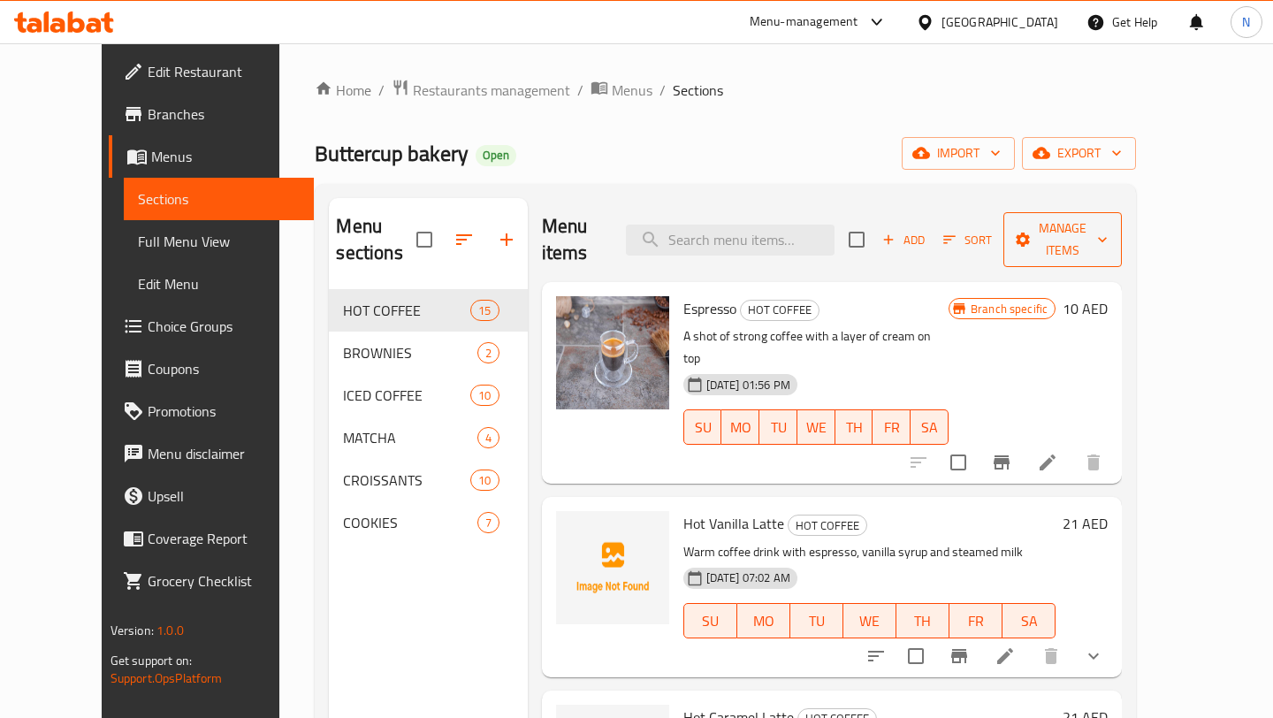
click at [1108, 234] on span "Manage items" at bounding box center [1062, 239] width 90 height 44
click at [1032, 227] on div at bounding box center [636, 359] width 1273 height 718
click at [992, 230] on span "Sort" at bounding box center [967, 240] width 49 height 20
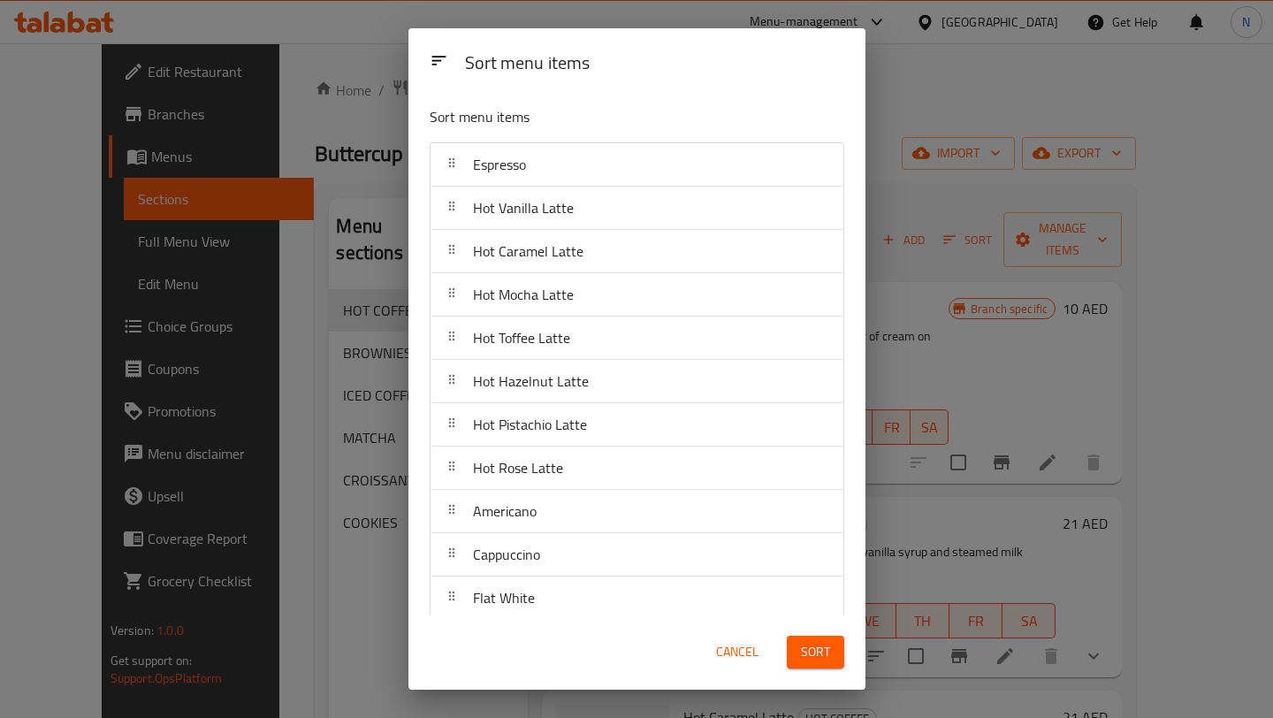
click at [746, 639] on button "Cancel" at bounding box center [737, 652] width 57 height 33
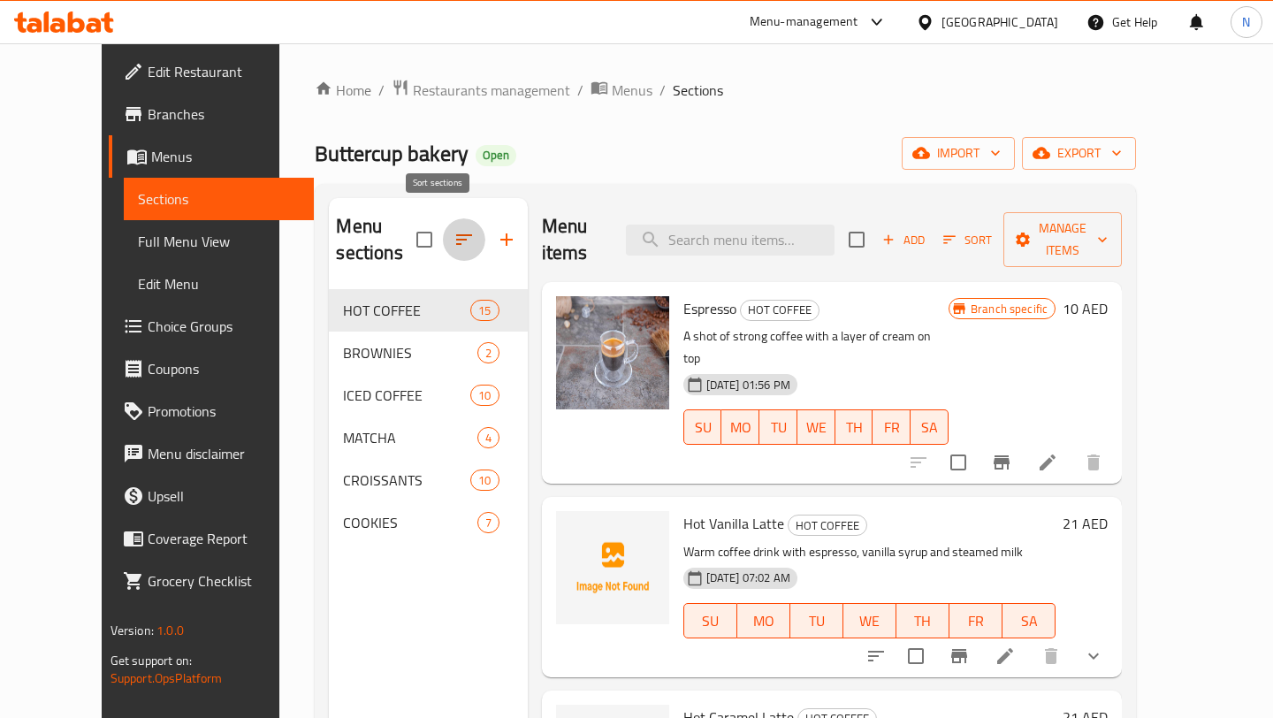
click at [453, 233] on icon "button" at bounding box center [463, 239] width 21 height 21
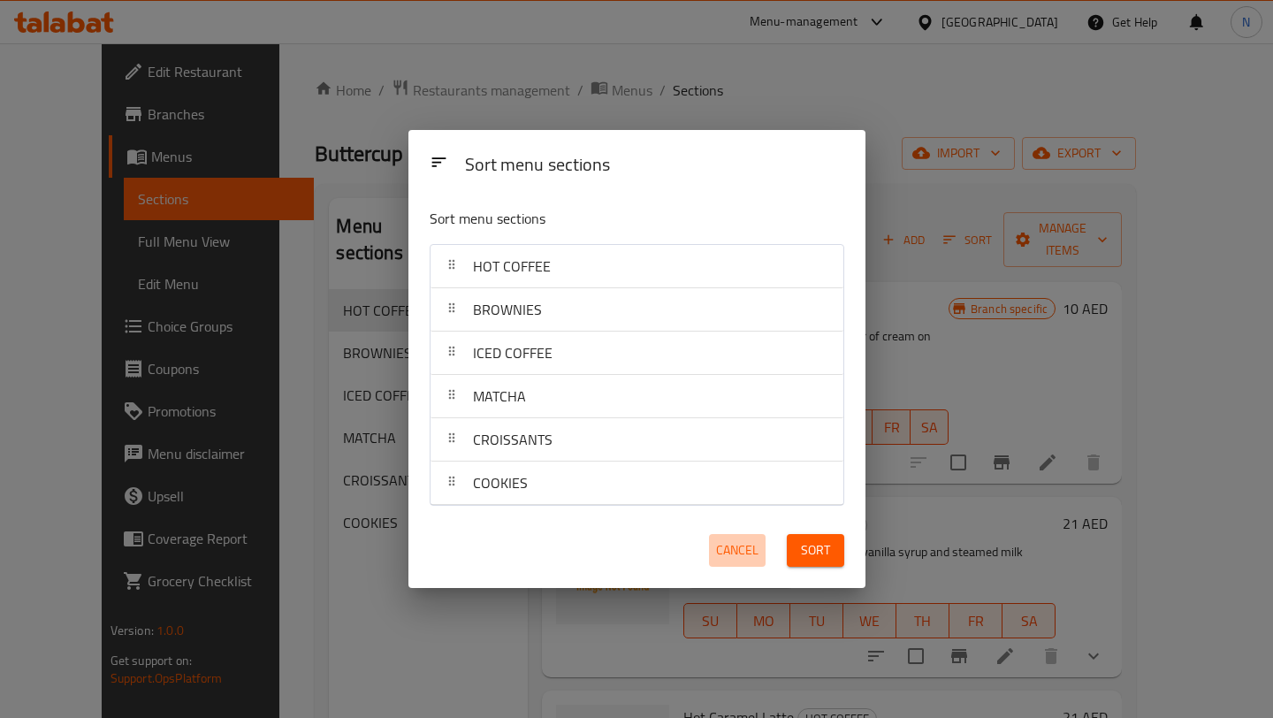
click at [727, 545] on span "Cancel" at bounding box center [737, 550] width 42 height 22
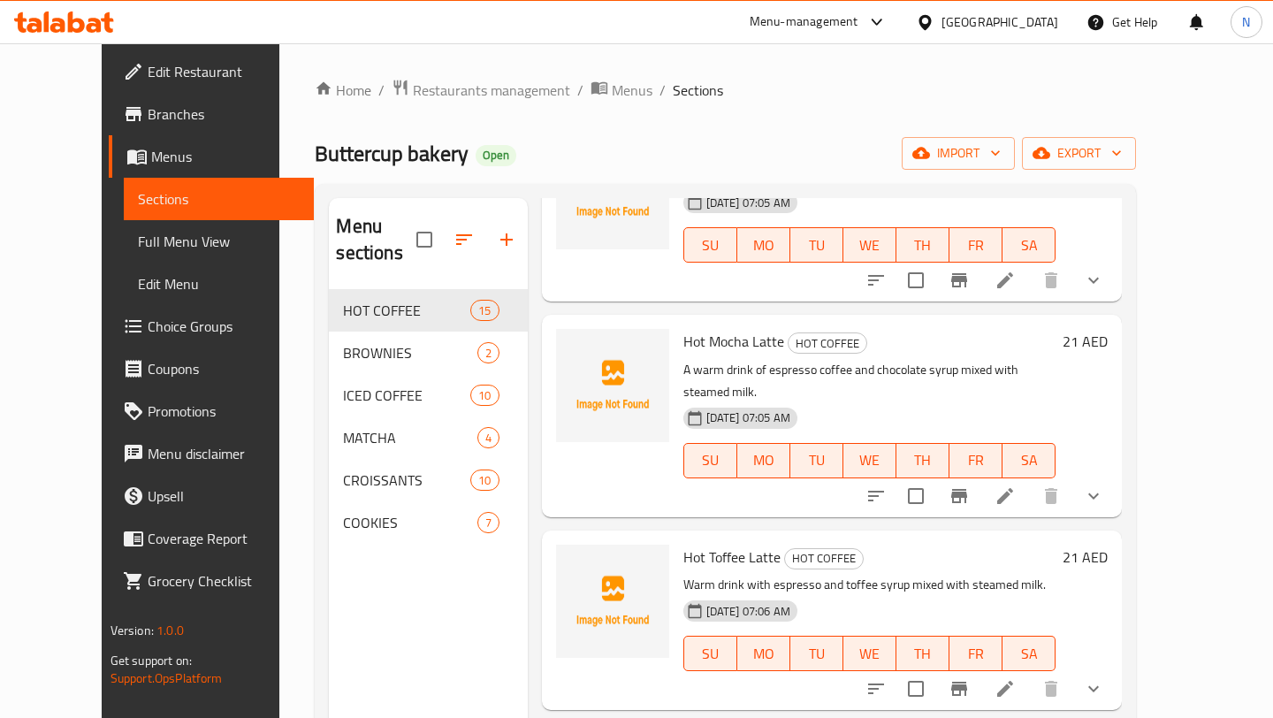
scroll to position [514, 0]
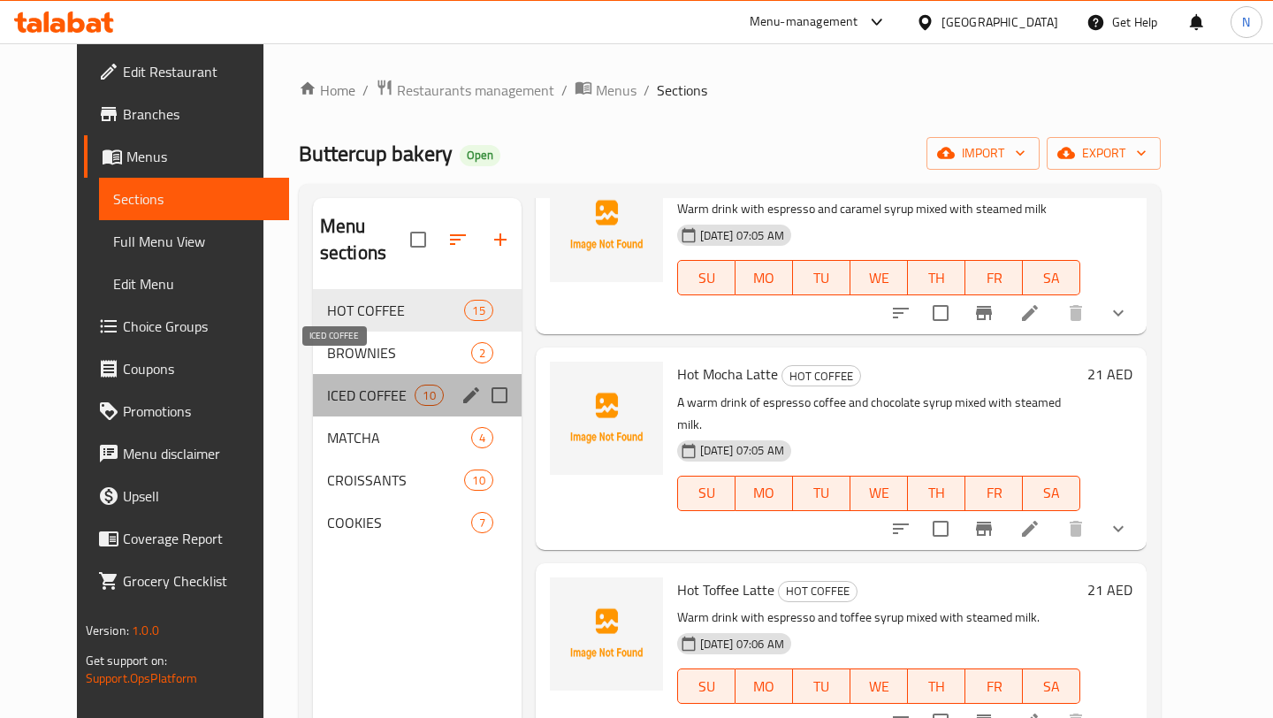
click at [327, 385] on span "ICED COFFEE" at bounding box center [371, 395] width 88 height 21
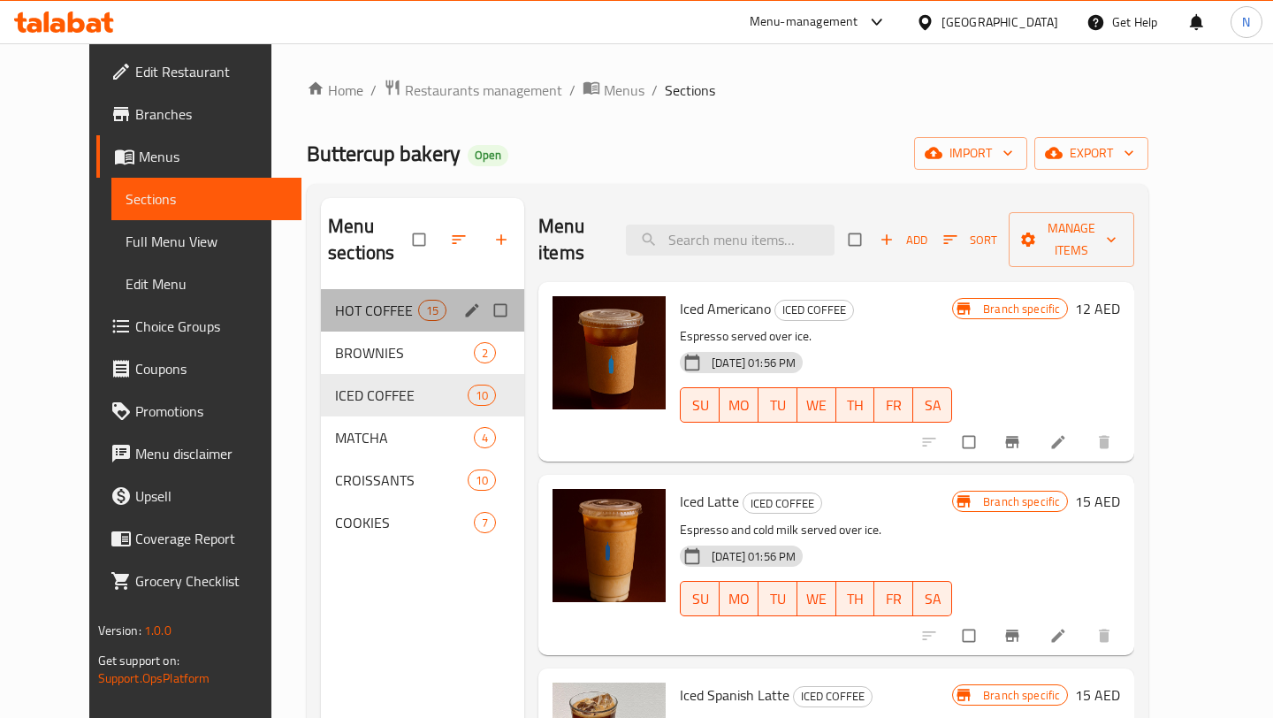
click at [374, 289] on div "HOT COFFEE 15" at bounding box center [422, 310] width 203 height 42
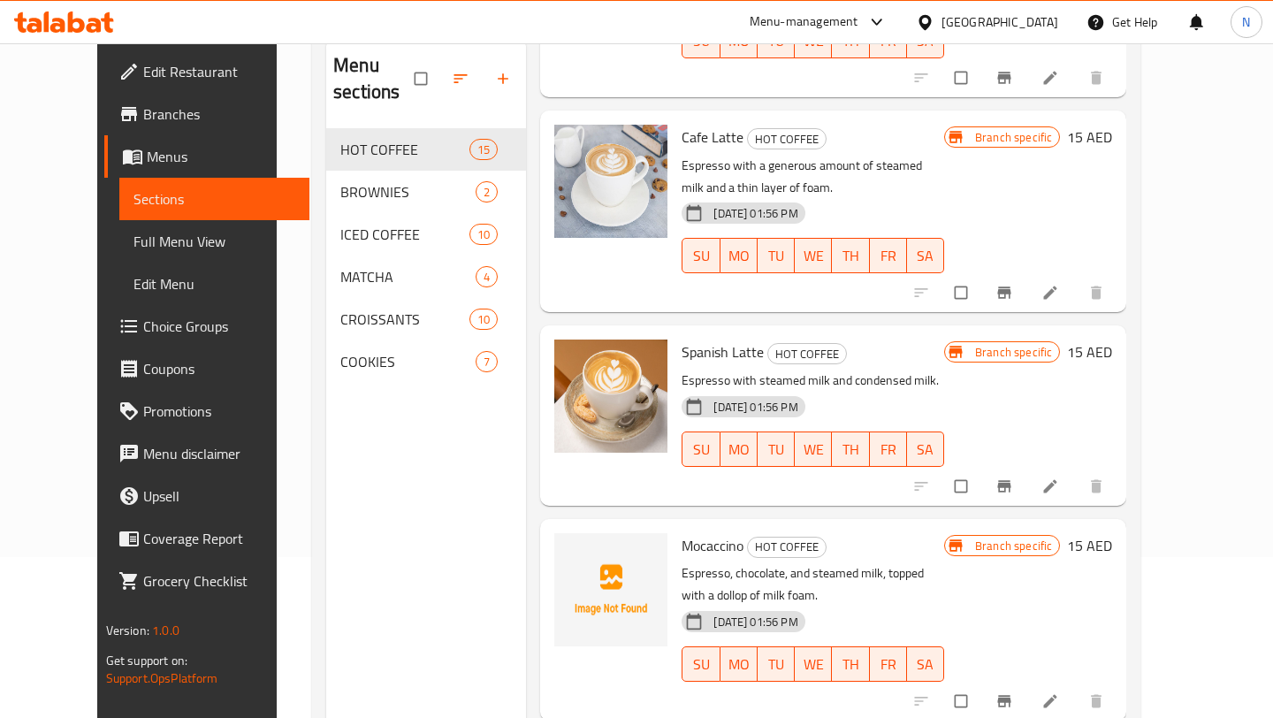
scroll to position [248, 0]
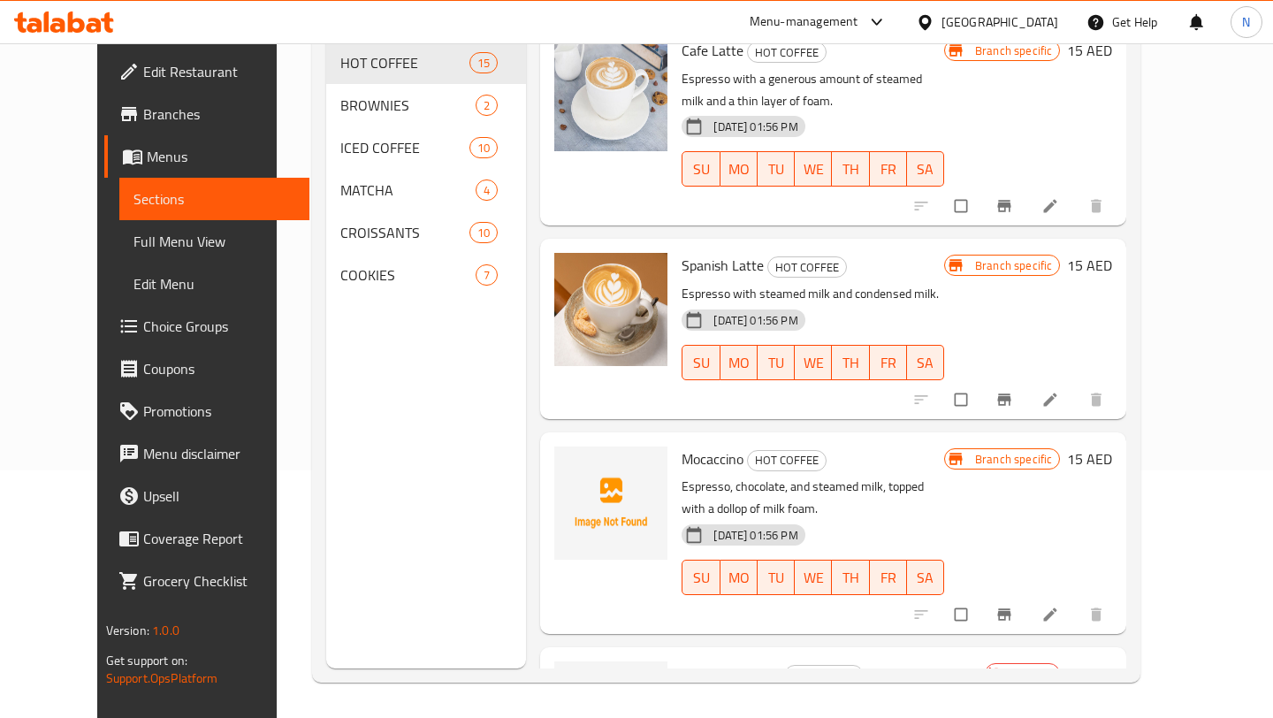
click at [693, 660] on span "Iced Toffee Latte" at bounding box center [731, 673] width 99 height 27
copy h6 "Iced Toffee Latte"
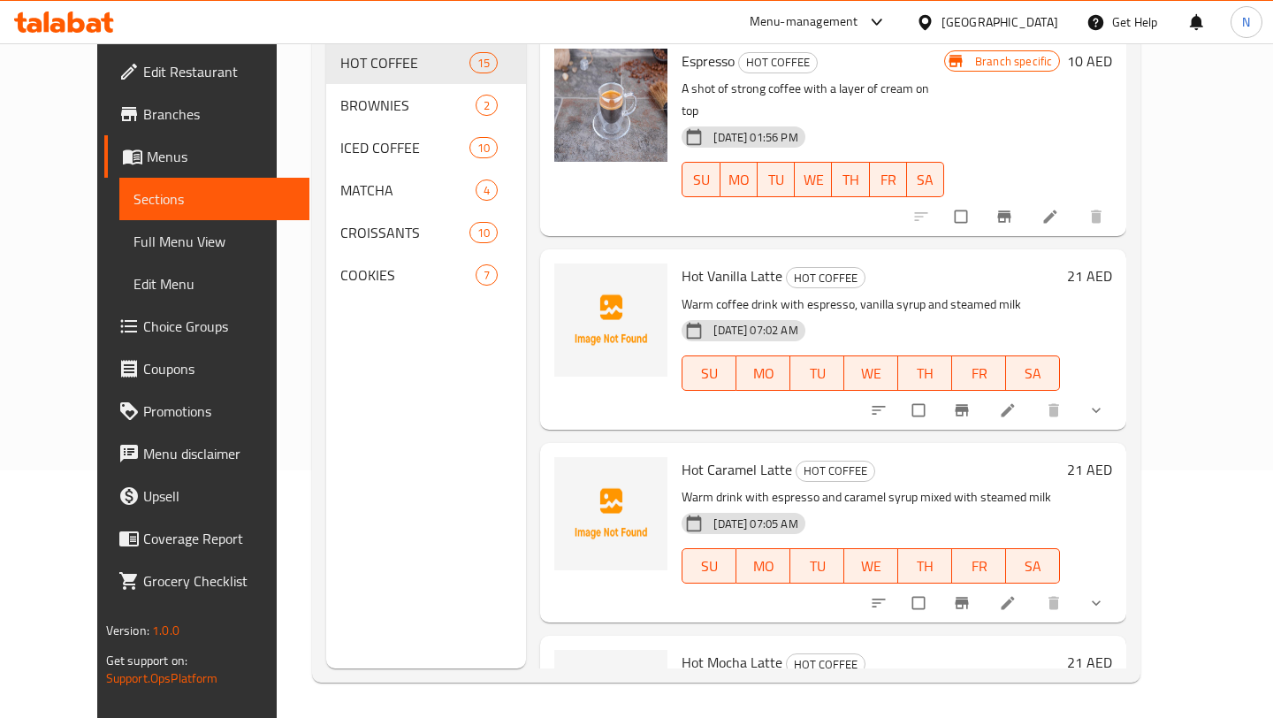
scroll to position [0, 0]
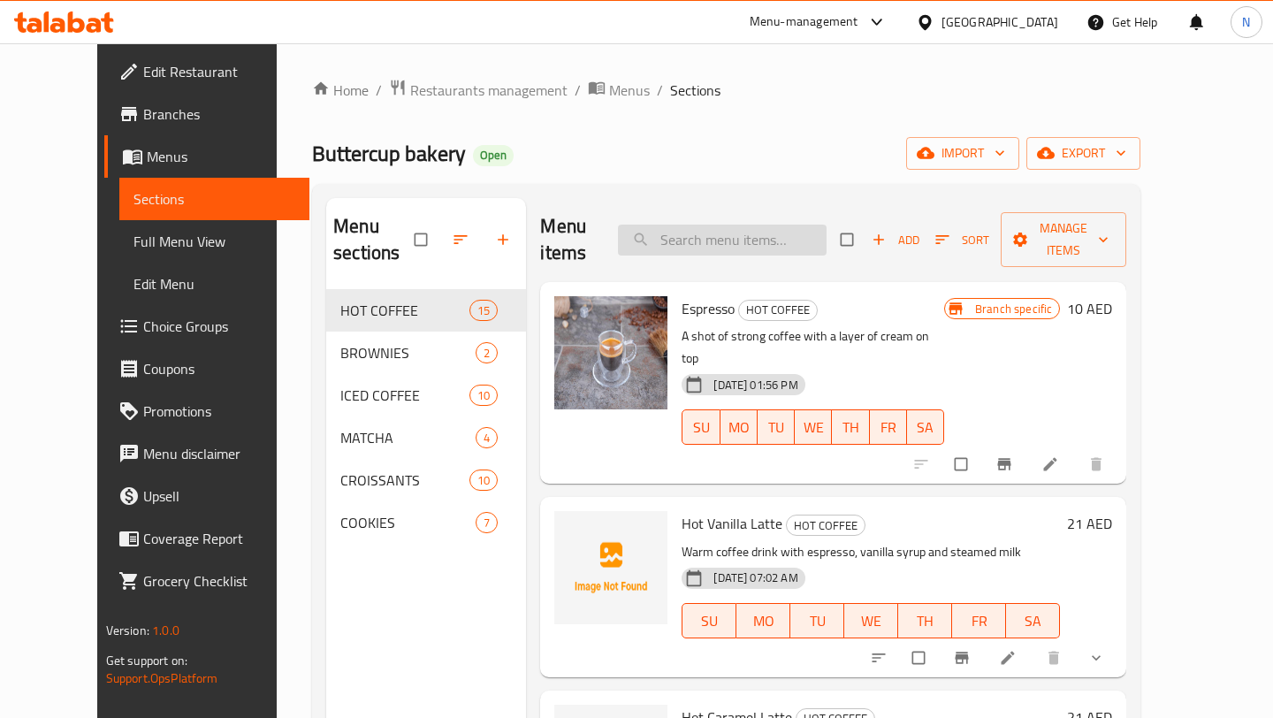
click at [721, 225] on input "search" at bounding box center [722, 240] width 209 height 31
paste input "Iced Toffee Latte"
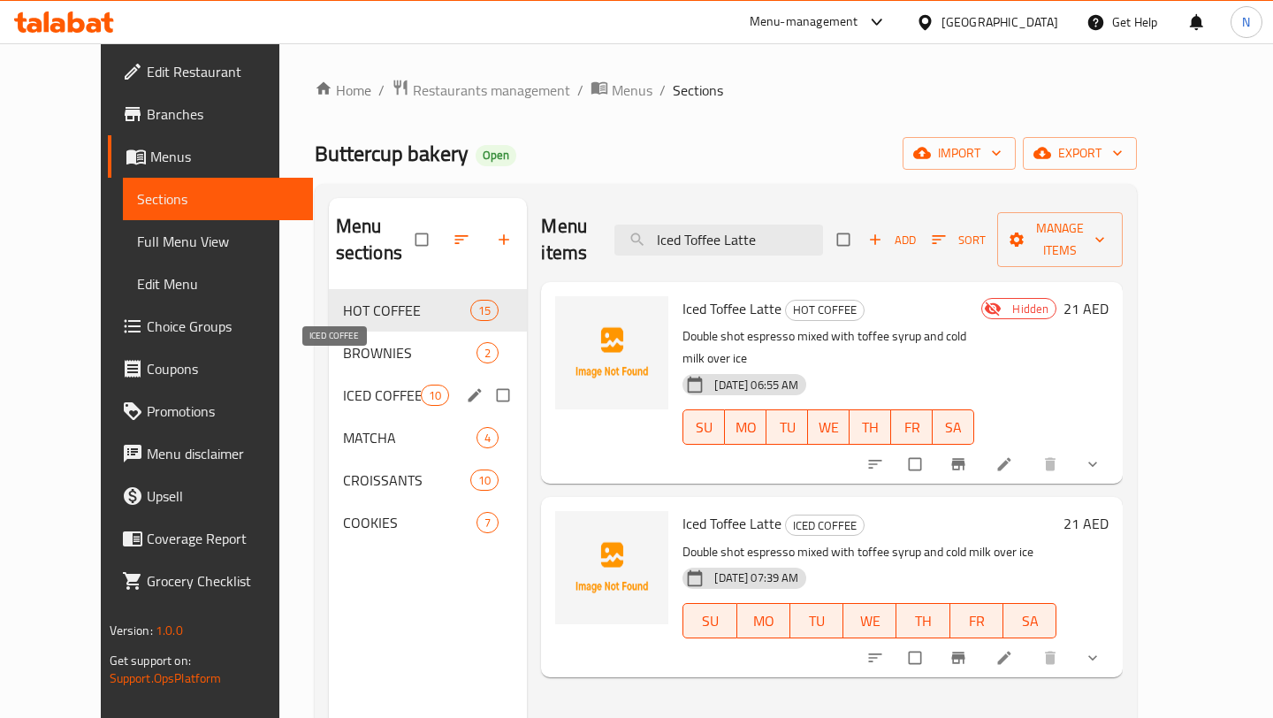
type input "Iced Toffee Latte"
click at [359, 385] on span "ICED COFFEE" at bounding box center [382, 395] width 78 height 21
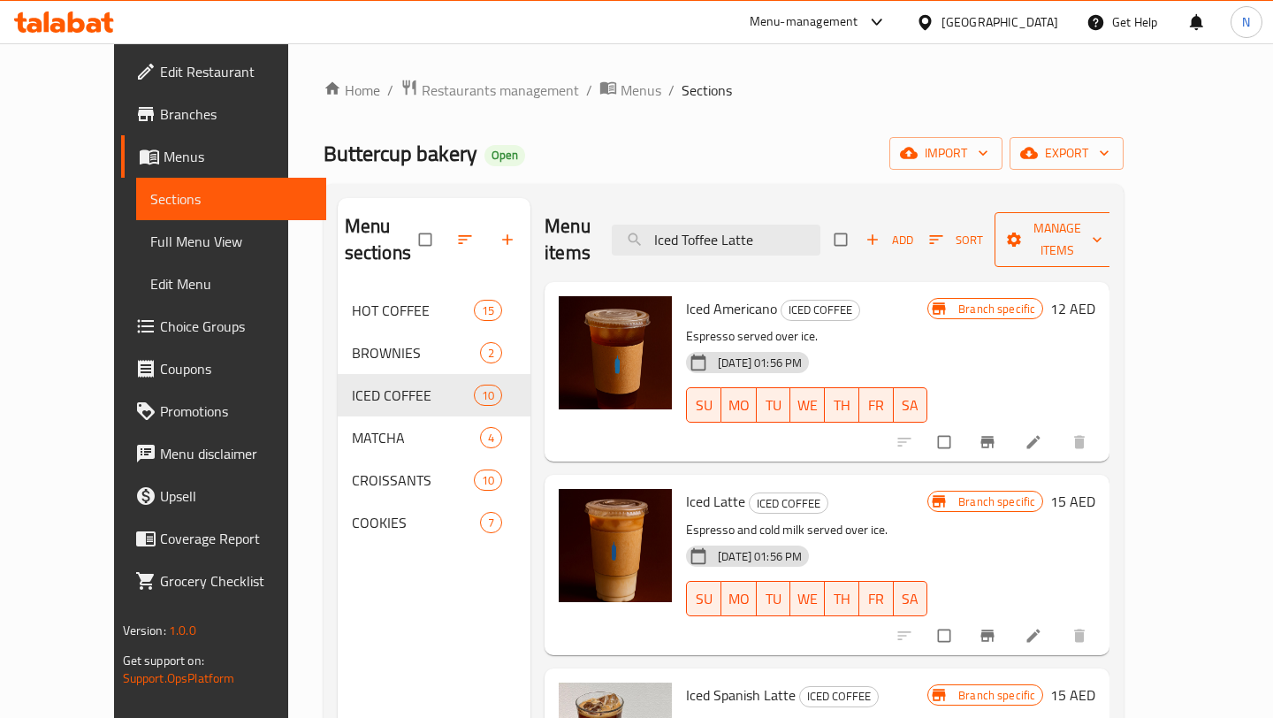
click at [1106, 234] on span "Manage items" at bounding box center [1057, 239] width 97 height 44
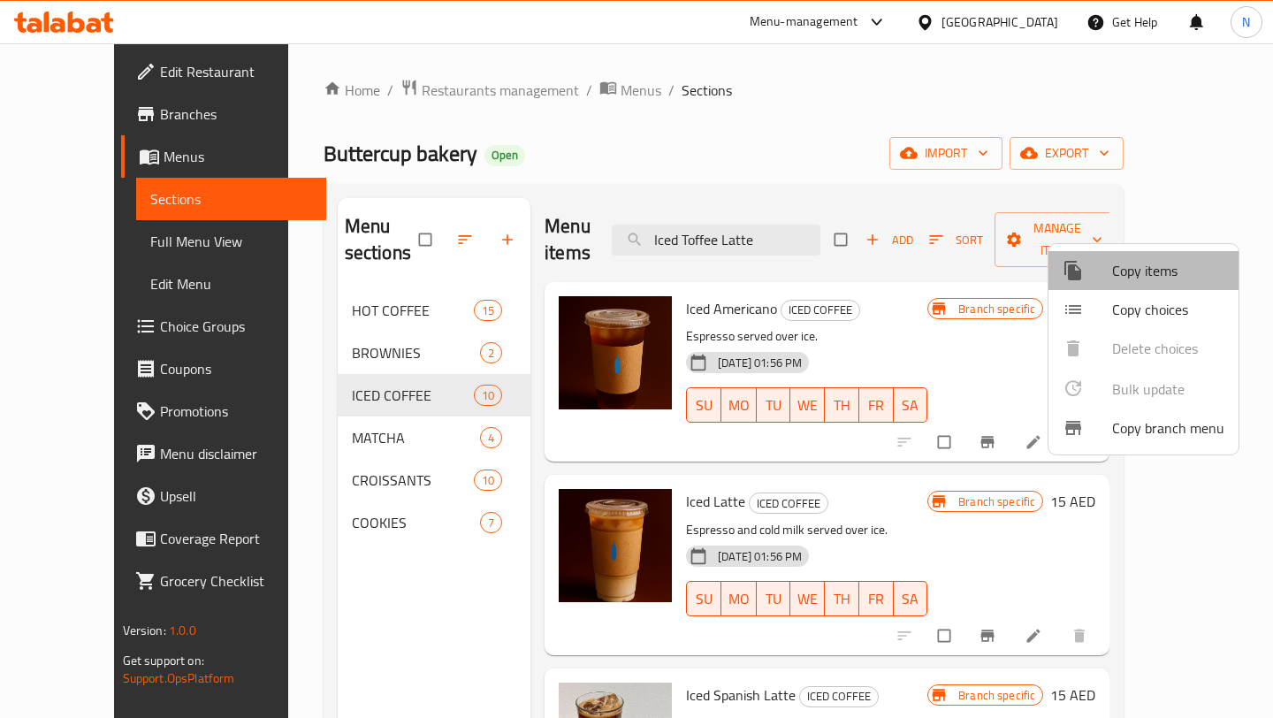
click at [1154, 274] on span "Copy items" at bounding box center [1168, 270] width 112 height 21
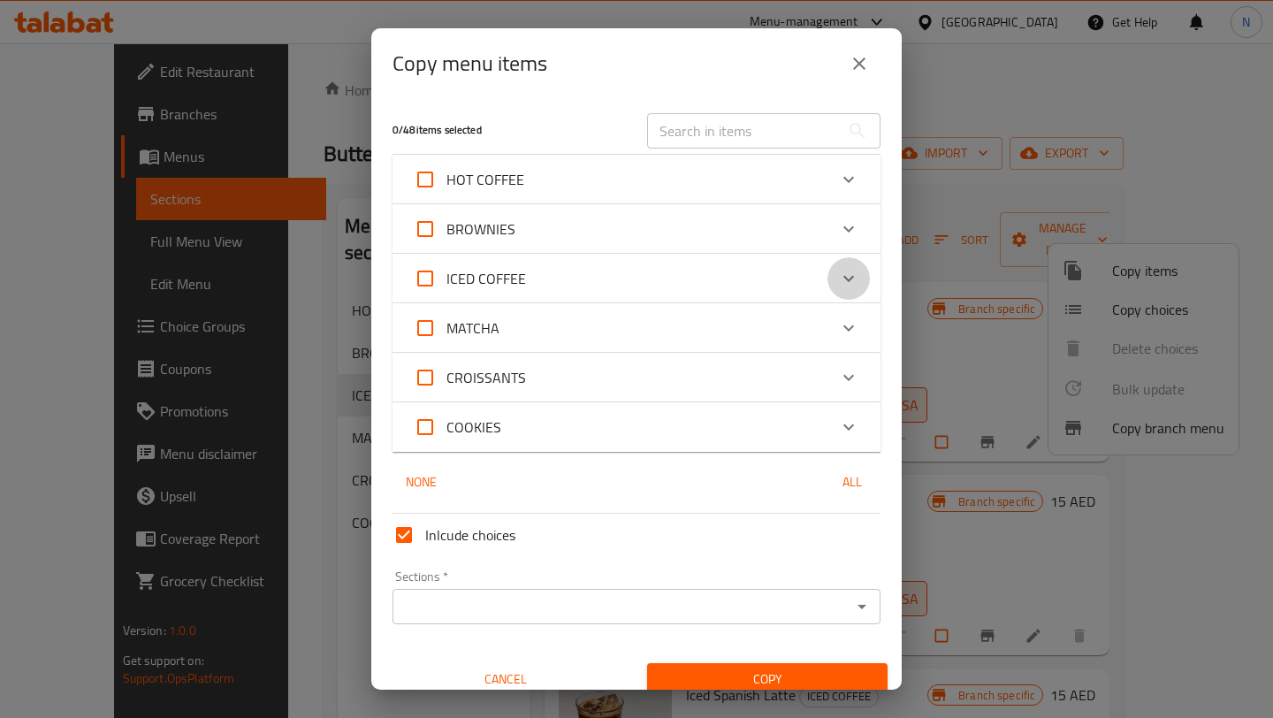
click at [850, 286] on icon "Expand" at bounding box center [848, 278] width 21 height 21
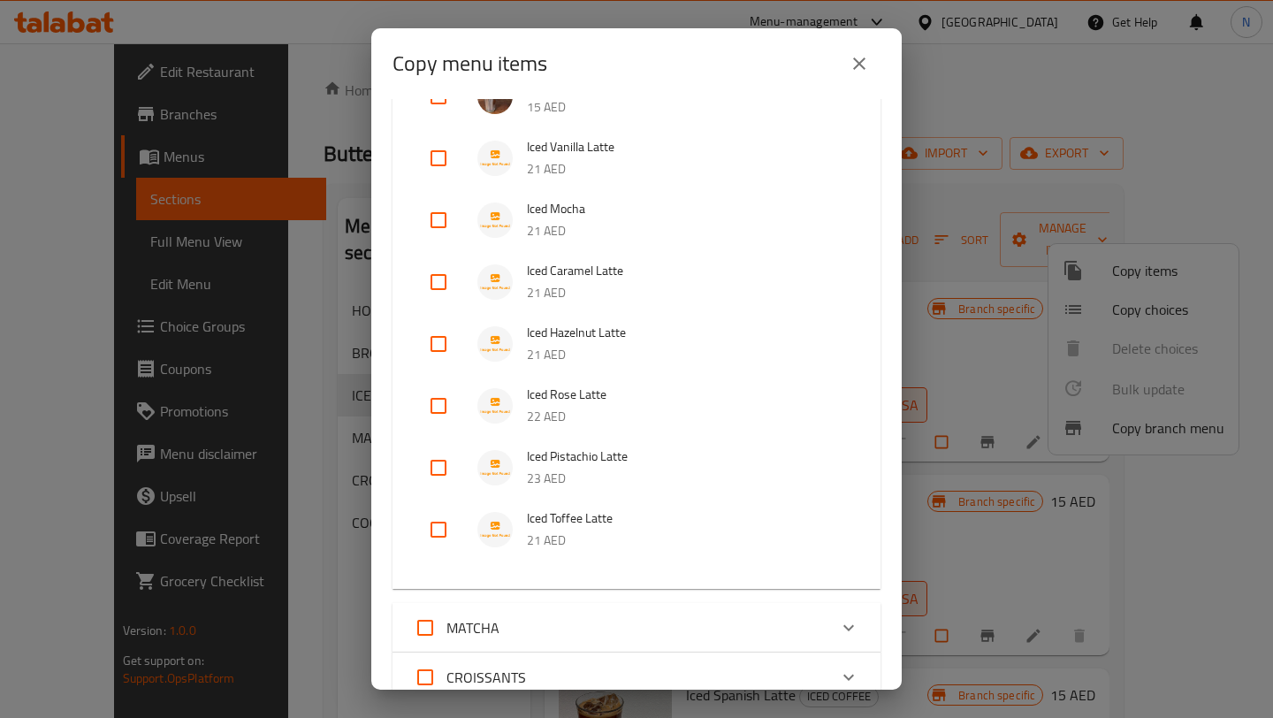
scroll to position [713, 0]
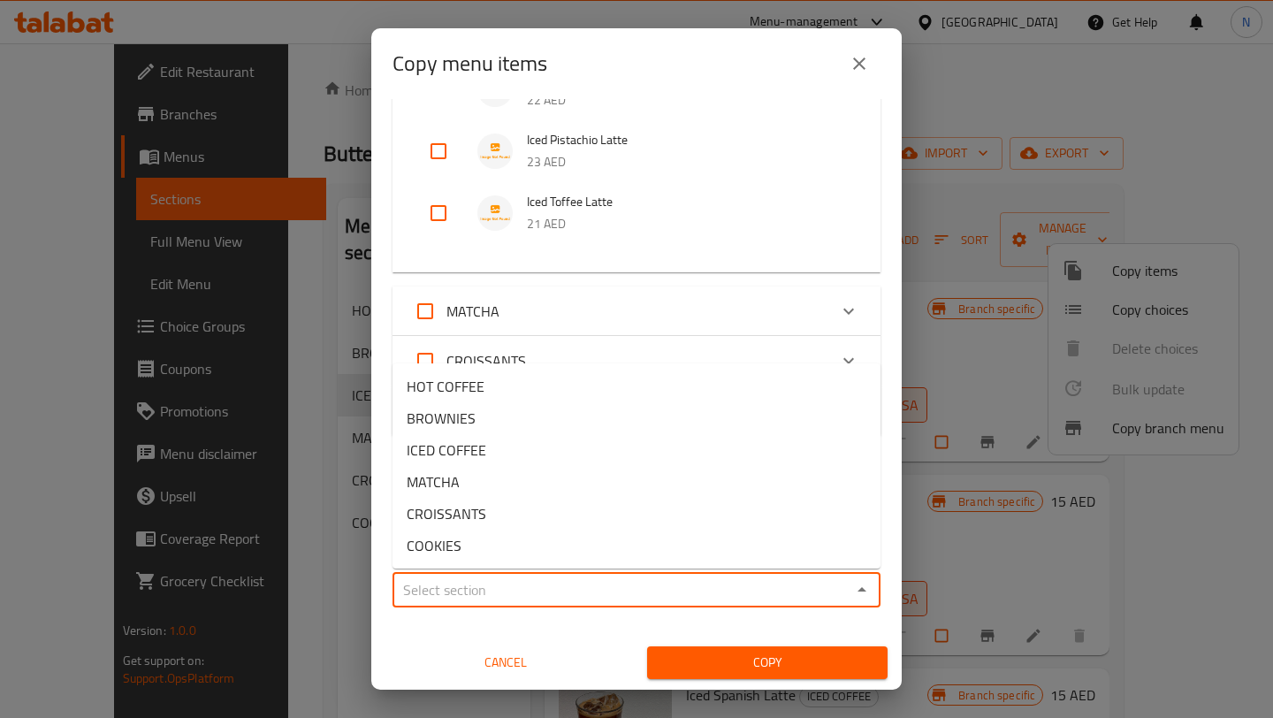
click at [738, 599] on input "Sections   *" at bounding box center [622, 589] width 448 height 25
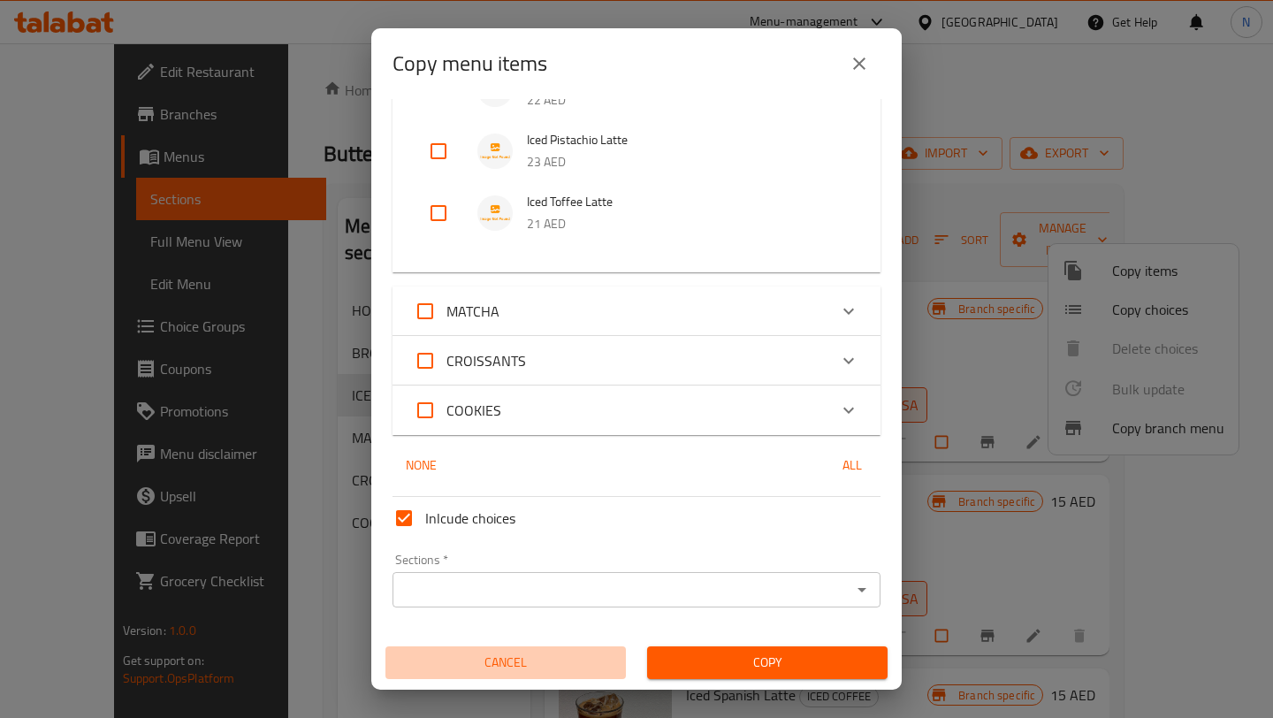
click at [541, 659] on span "Cancel" at bounding box center [505, 662] width 226 height 22
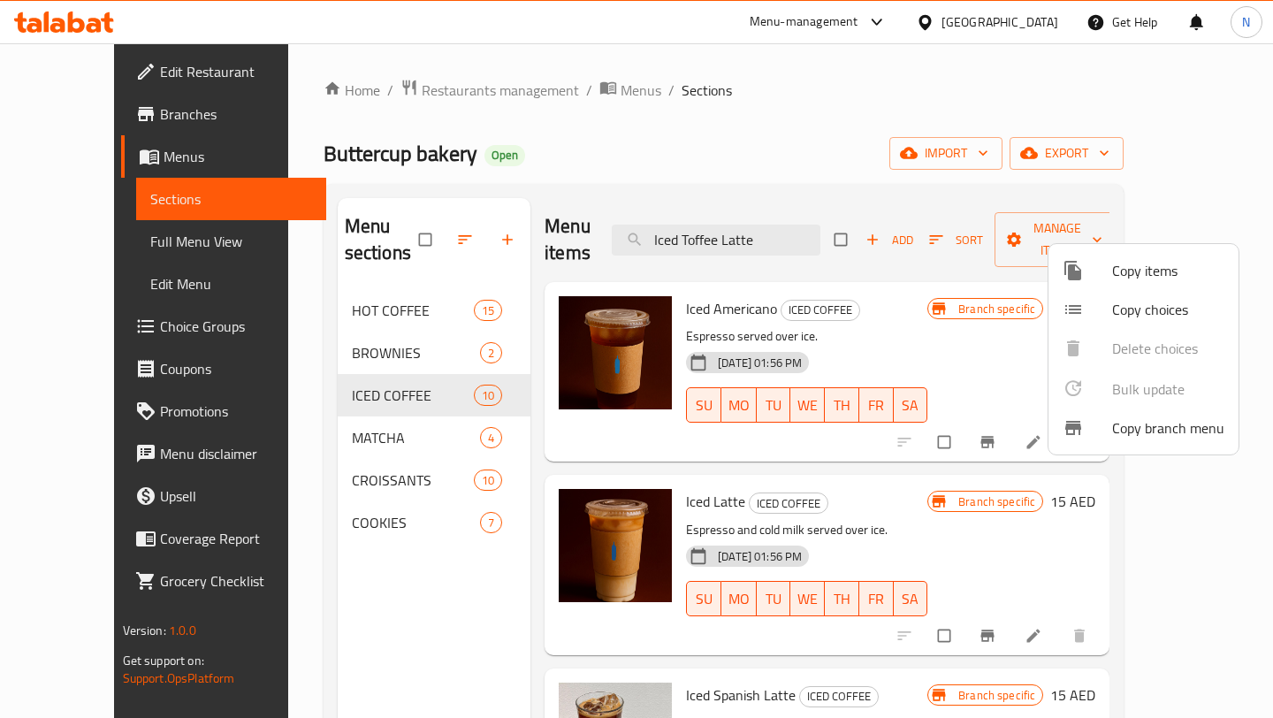
click at [861, 198] on div at bounding box center [636, 359] width 1273 height 718
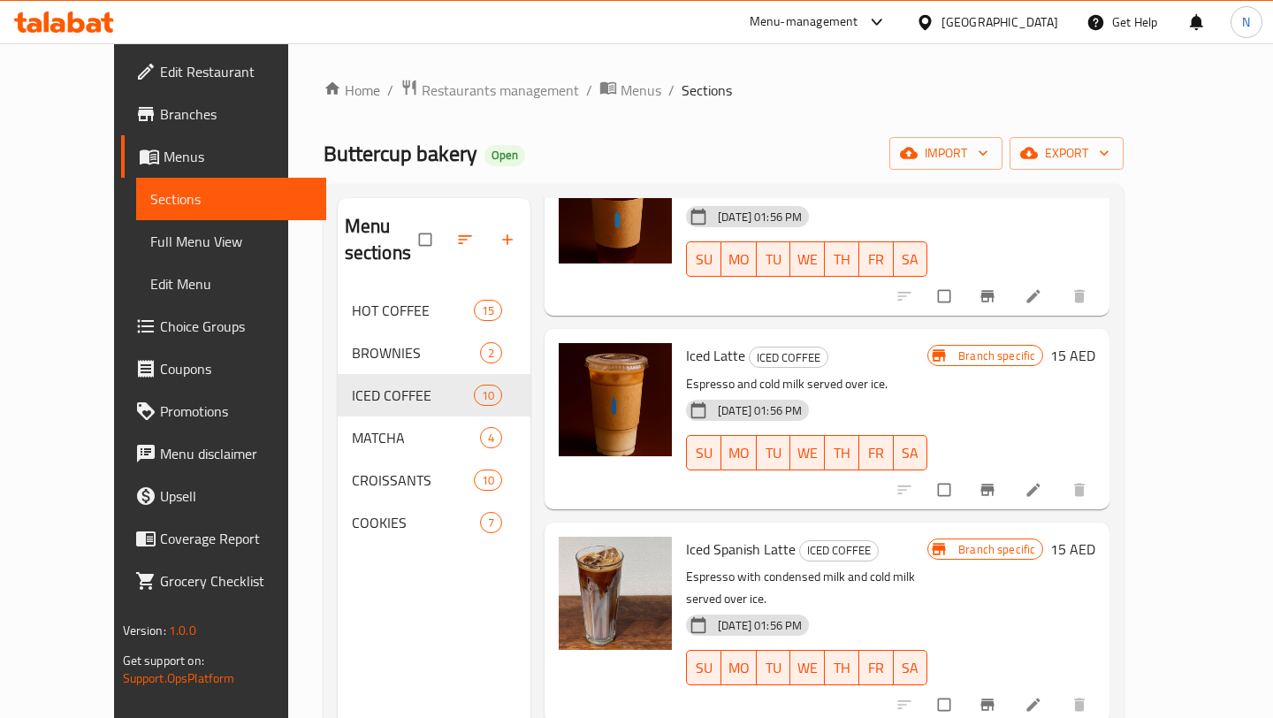
scroll to position [0, 0]
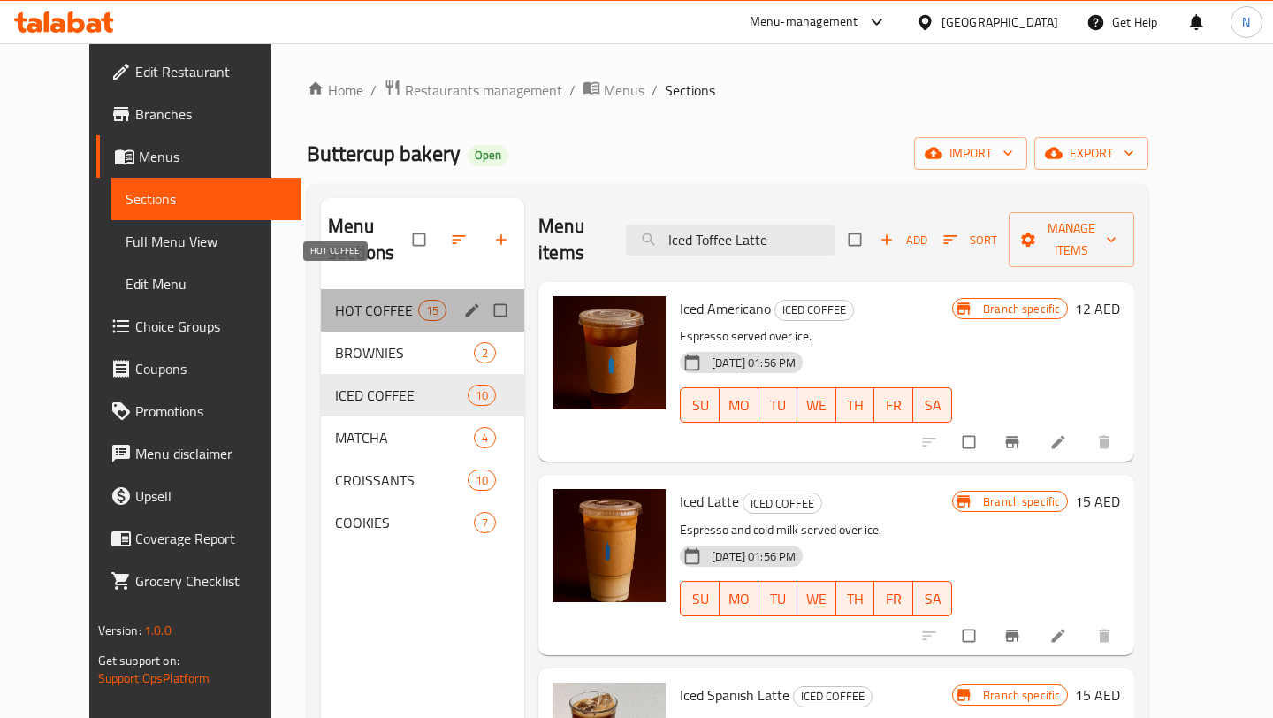
click at [343, 300] on span "HOT COFFEE" at bounding box center [376, 310] width 83 height 21
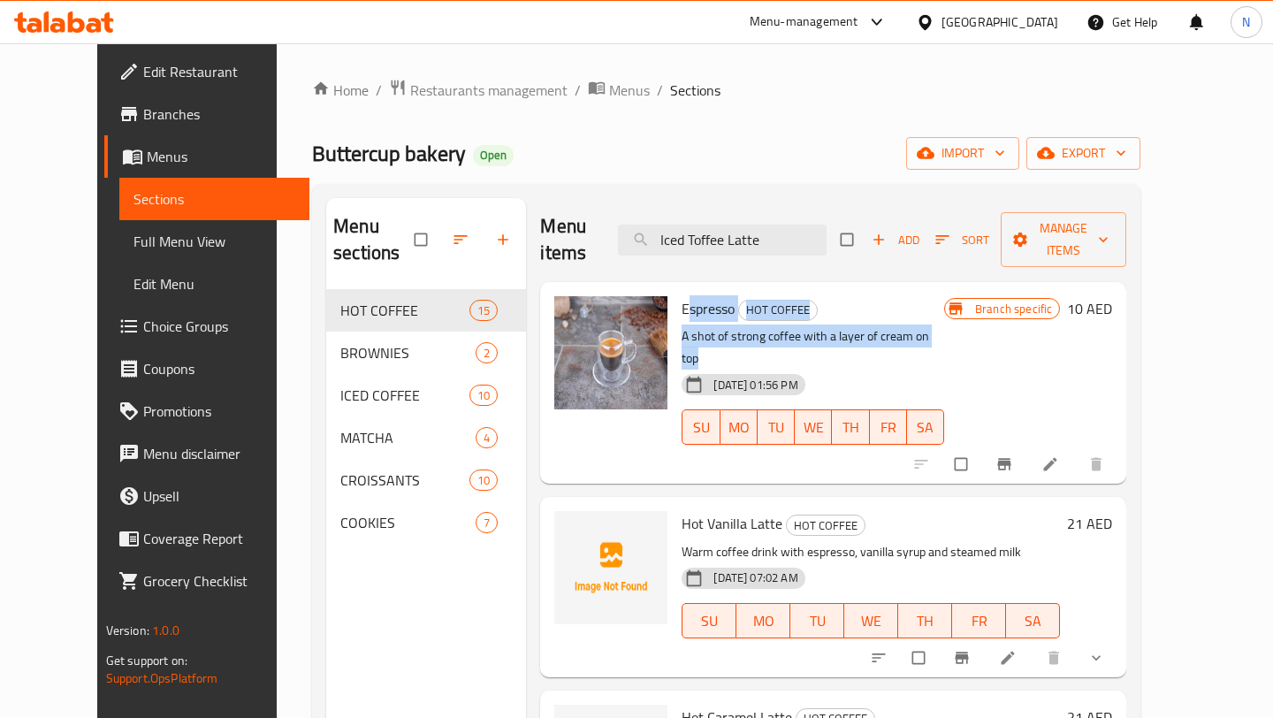
drag, startPoint x: 662, startPoint y: 281, endPoint x: 929, endPoint y: 308, distance: 268.3
click at [929, 308] on div "Espresso HOT COFFEE A shot of strong coffee with a layer of cream on top 20-08-…" at bounding box center [812, 382] width 277 height 187
click at [929, 325] on p "A shot of strong coffee with a layer of cream on top" at bounding box center [813, 347] width 263 height 44
drag, startPoint x: 654, startPoint y: 280, endPoint x: 938, endPoint y: 315, distance: 285.8
click at [938, 315] on div "Espresso HOT COFFEE A shot of strong coffee with a layer of cream on top 20-08-…" at bounding box center [812, 382] width 277 height 187
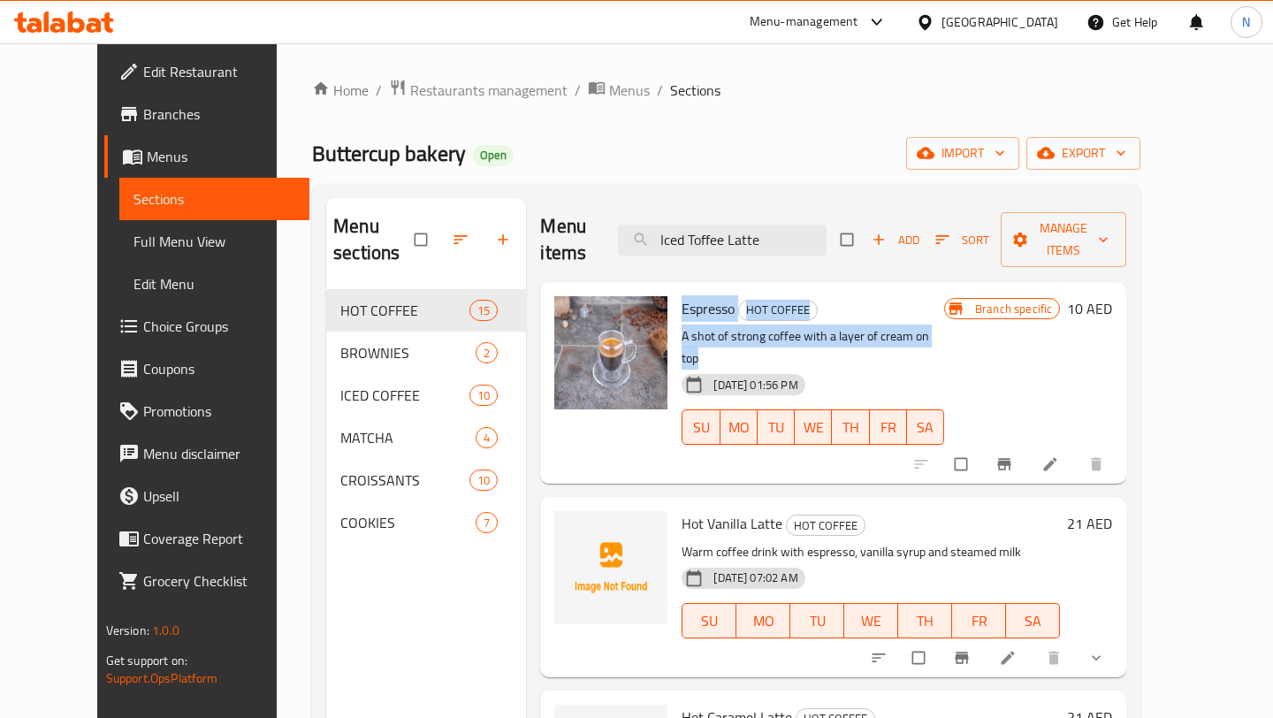
copy div "Espresso HOT COFFEE A shot of strong coffee with a layer of cream on top"
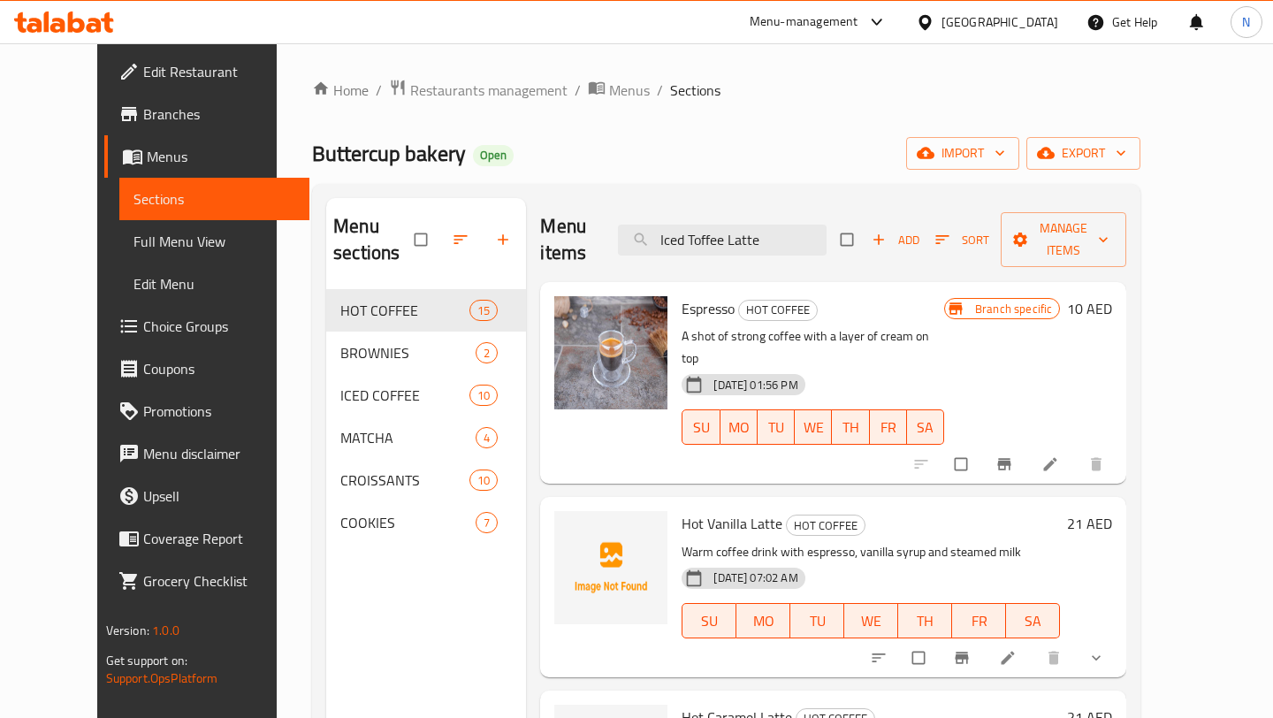
click at [933, 282] on div "Espresso HOT COFFEE A shot of strong coffee with a layer of cream on top 20-08-…" at bounding box center [833, 383] width 586 height 202
